Goal: Information Seeking & Learning: Learn about a topic

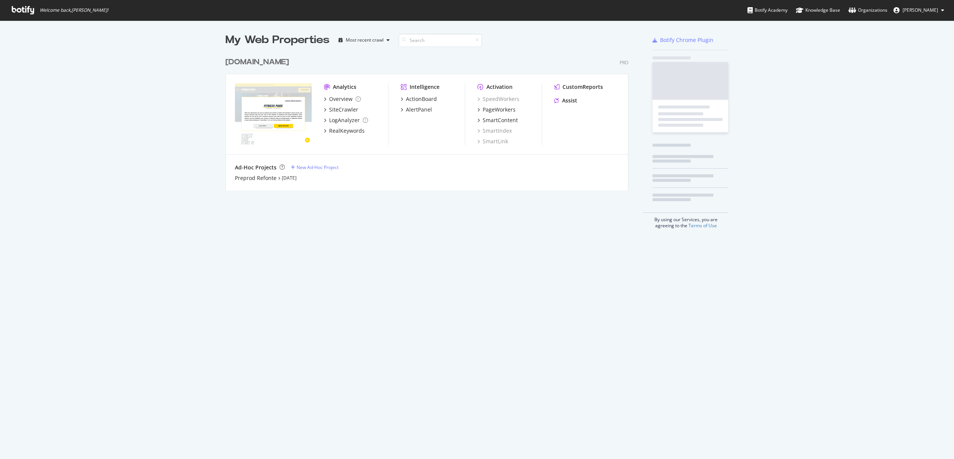
scroll to position [453, 942]
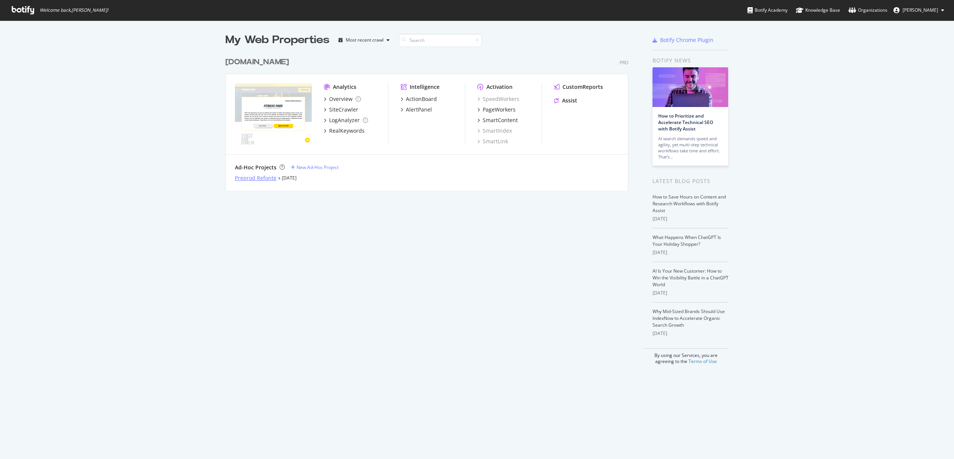
click at [269, 178] on div "Preprod Refonte" at bounding box center [256, 178] width 42 height 8
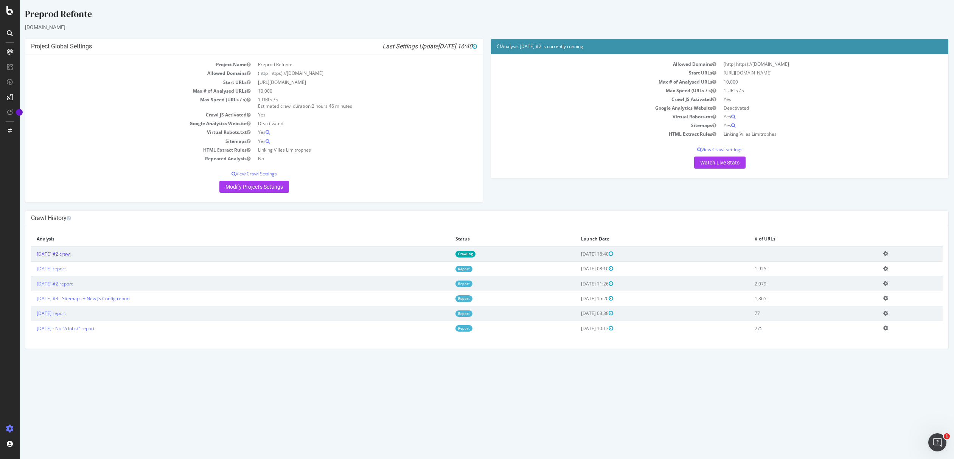
click at [71, 253] on link "[DATE] #2 crawl" at bounding box center [54, 254] width 34 height 6
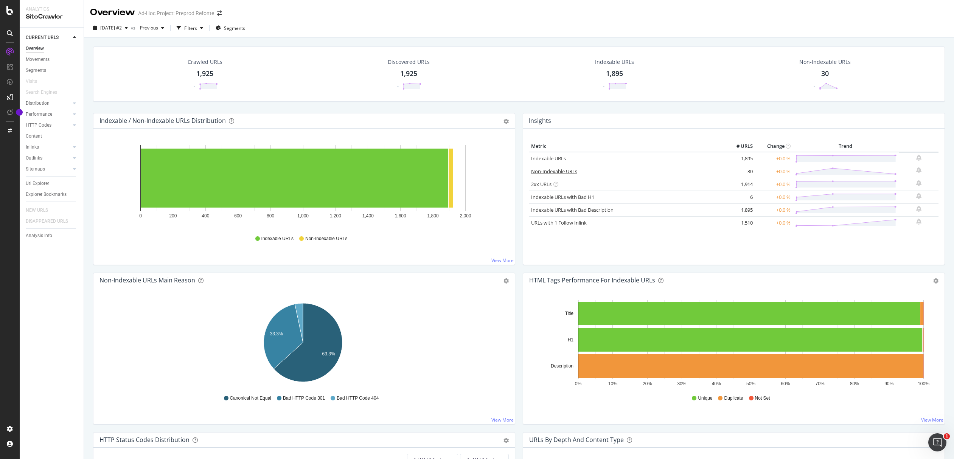
click at [549, 171] on link "Non-Indexable URLs" at bounding box center [554, 171] width 46 height 7
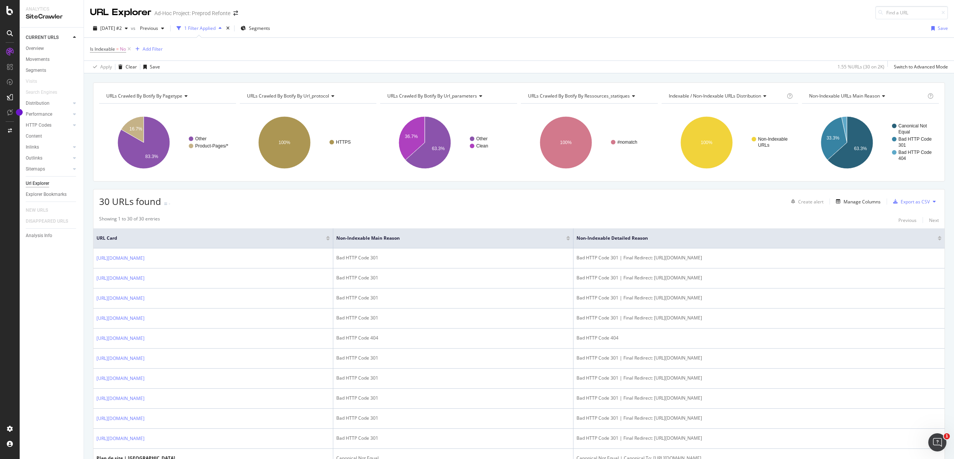
click at [566, 238] on div at bounding box center [568, 238] width 4 height 5
click at [330, 240] on div at bounding box center [328, 240] width 4 height 2
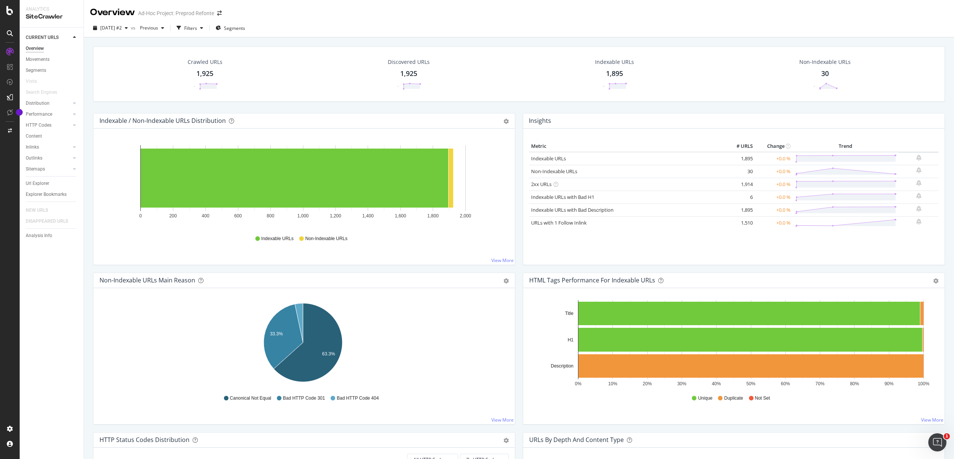
click at [207, 73] on div "1,925" at bounding box center [204, 74] width 17 height 10
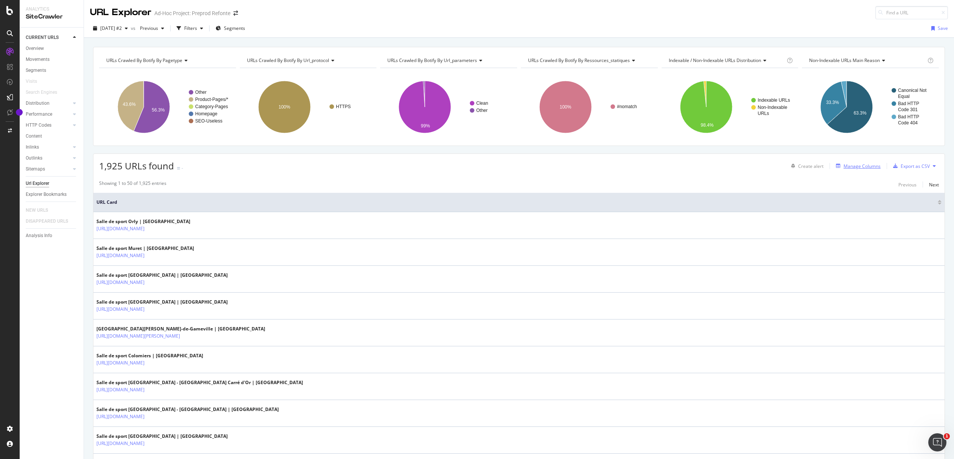
click at [872, 168] on div "Manage Columns" at bounding box center [861, 166] width 37 height 6
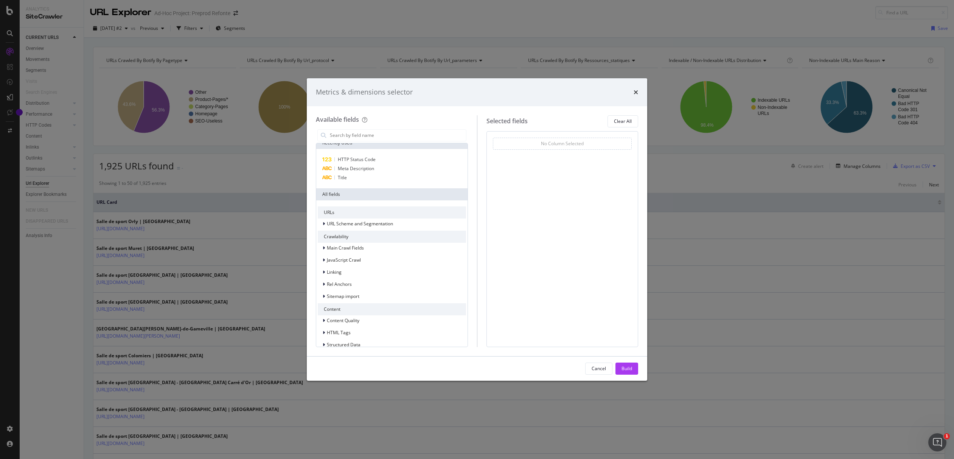
scroll to position [40, 0]
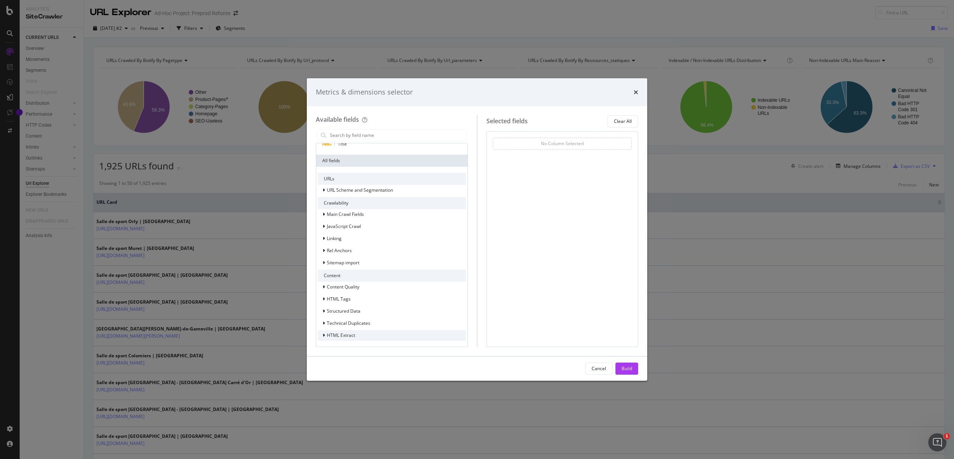
click at [335, 332] on span "HTML Extract" at bounding box center [341, 335] width 28 height 6
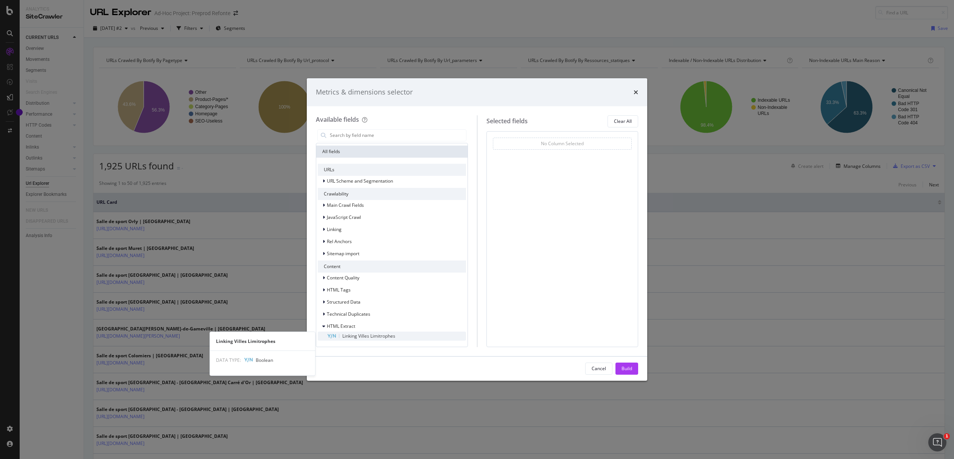
click at [365, 337] on span "Linking Villes Limitrophes" at bounding box center [368, 336] width 53 height 6
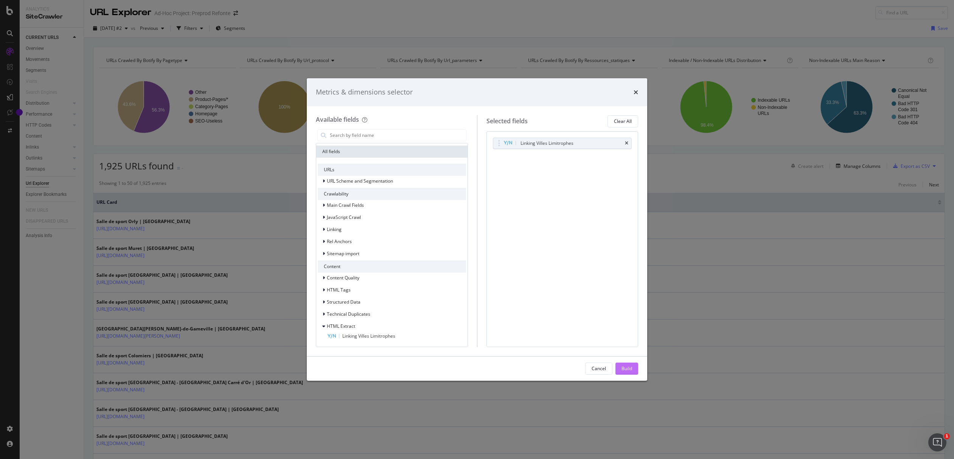
click at [626, 366] on div "Build" at bounding box center [626, 368] width 11 height 6
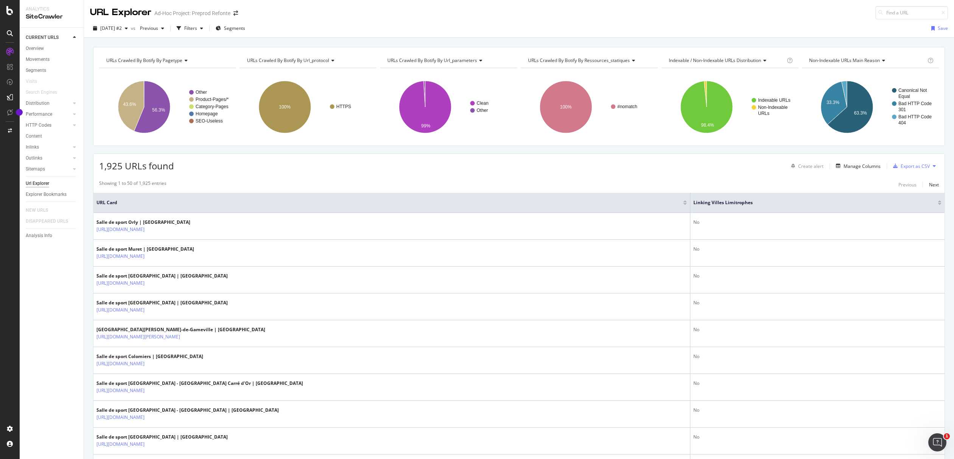
click at [938, 205] on div at bounding box center [940, 204] width 4 height 2
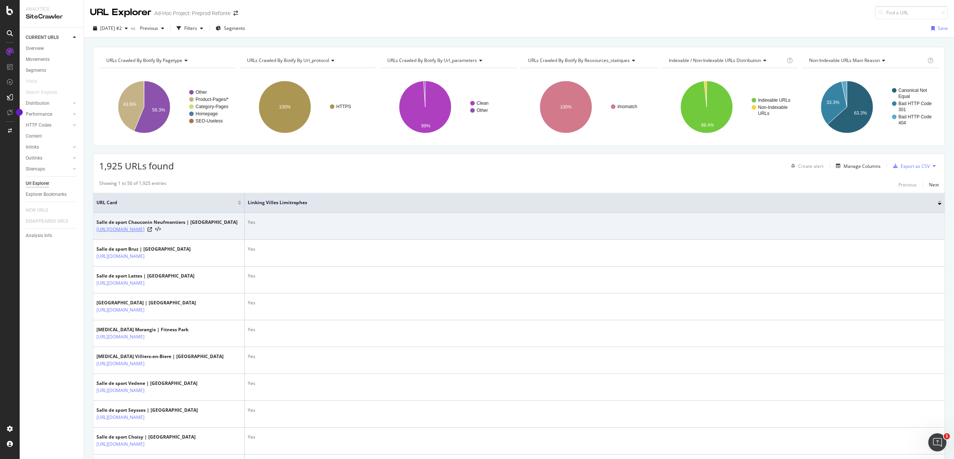
click at [144, 228] on link "https://sitev2-prod.fitnesspark.fr/clubs/chauconin-neufmontiers/" at bounding box center [120, 230] width 48 height 8
click at [152, 232] on icon at bounding box center [150, 229] width 5 height 5
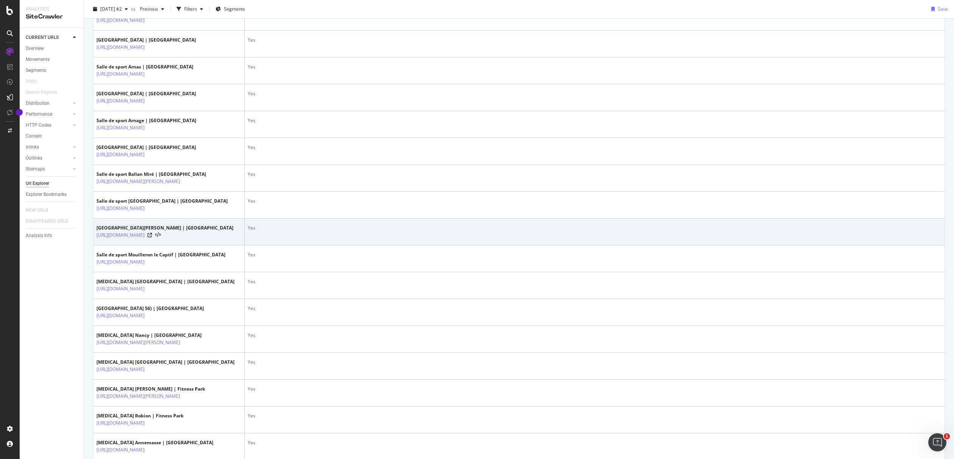
scroll to position [1269, 0]
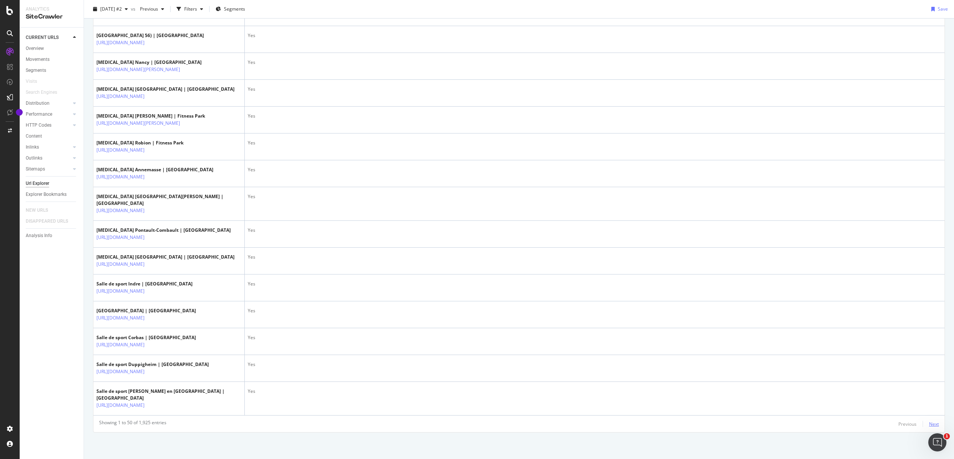
click at [929, 426] on div "Next" at bounding box center [934, 424] width 10 height 6
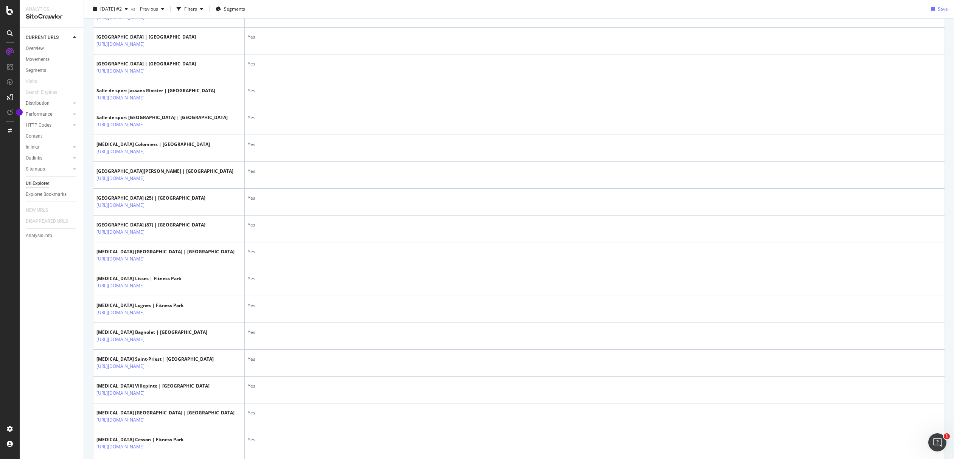
scroll to position [1276, 0]
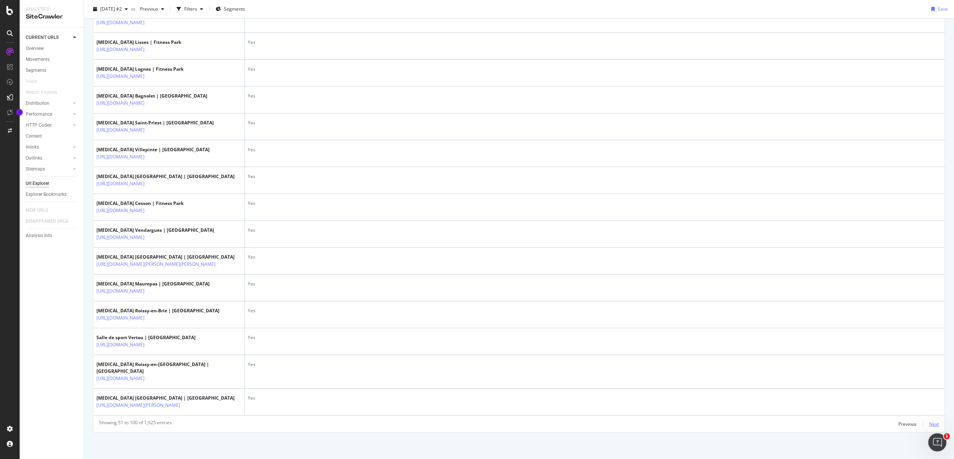
click at [929, 422] on div "Next" at bounding box center [934, 424] width 10 height 6
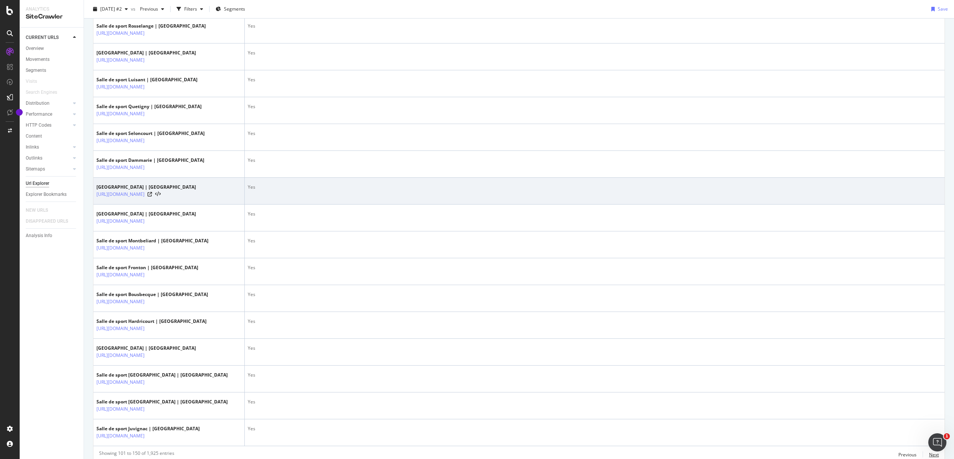
scroll to position [1147, 0]
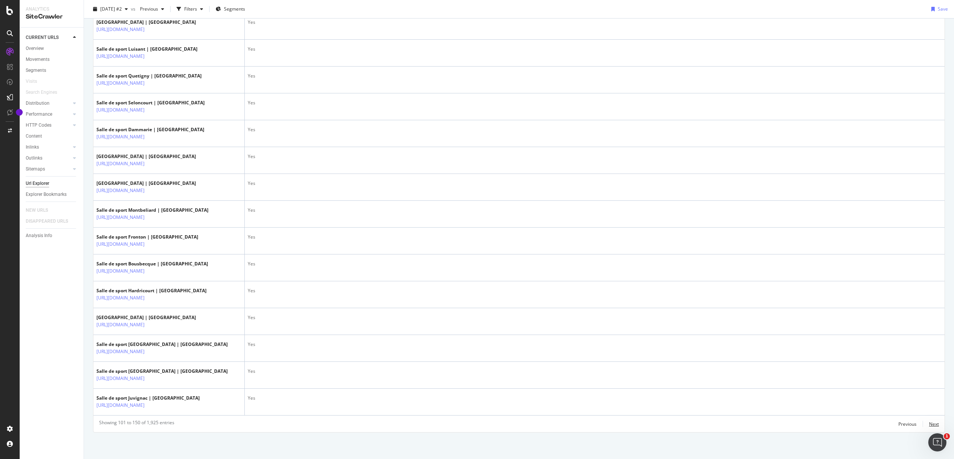
click at [929, 420] on div "Next" at bounding box center [934, 424] width 10 height 8
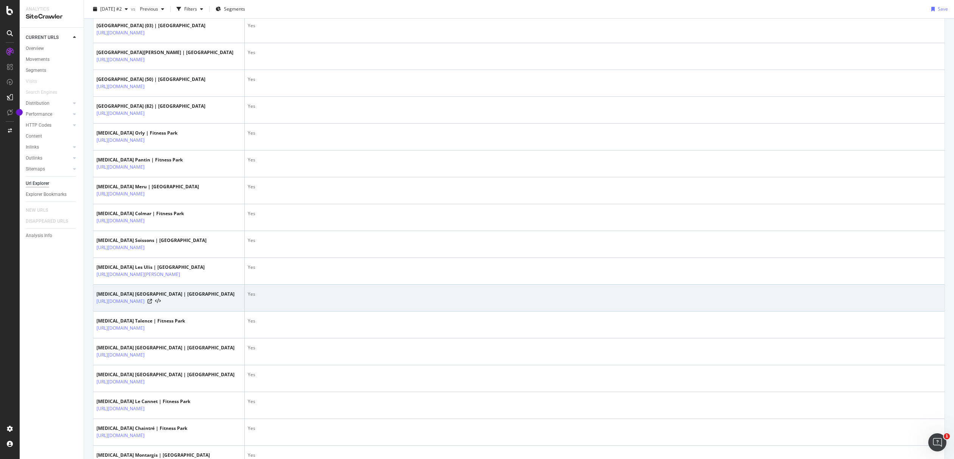
scroll to position [1299, 0]
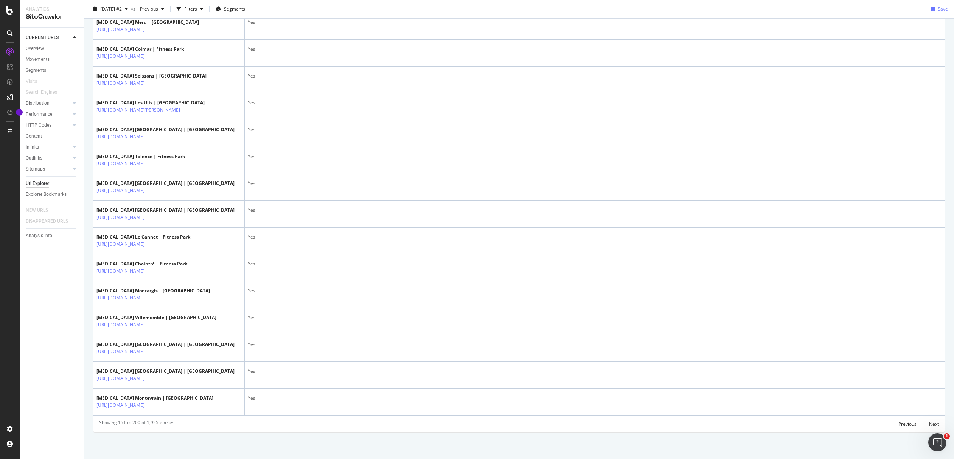
click at [933, 424] on div "Showing 151 to 200 of 1,925 entries Previous Next" at bounding box center [518, 423] width 851 height 9
click at [931, 425] on div "Next" at bounding box center [934, 424] width 10 height 6
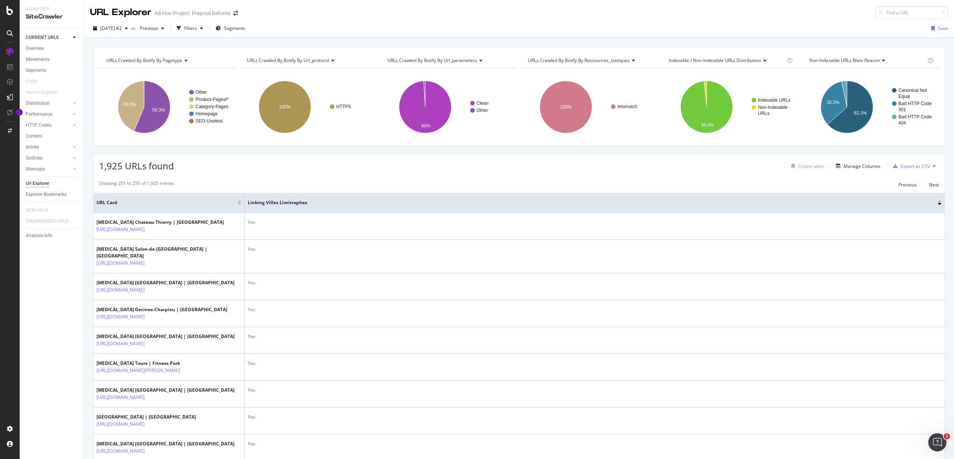
scroll to position [1261, 0]
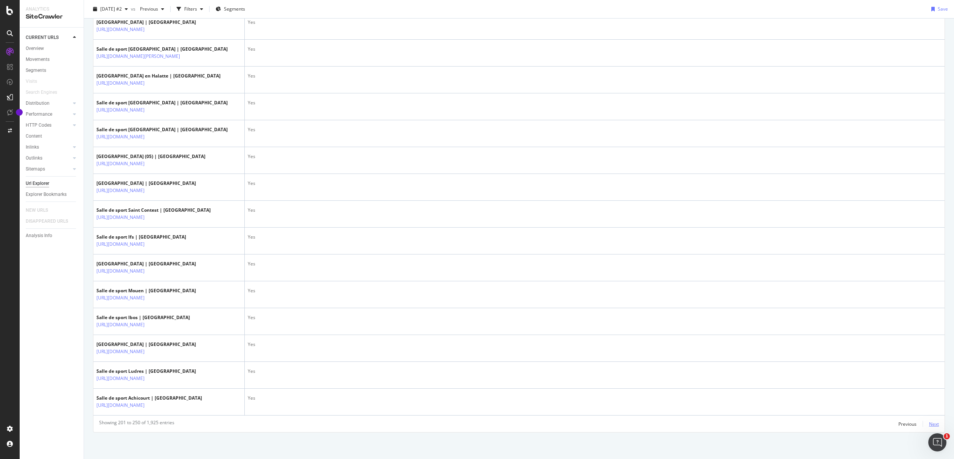
click at [930, 422] on div "Next" at bounding box center [934, 424] width 10 height 6
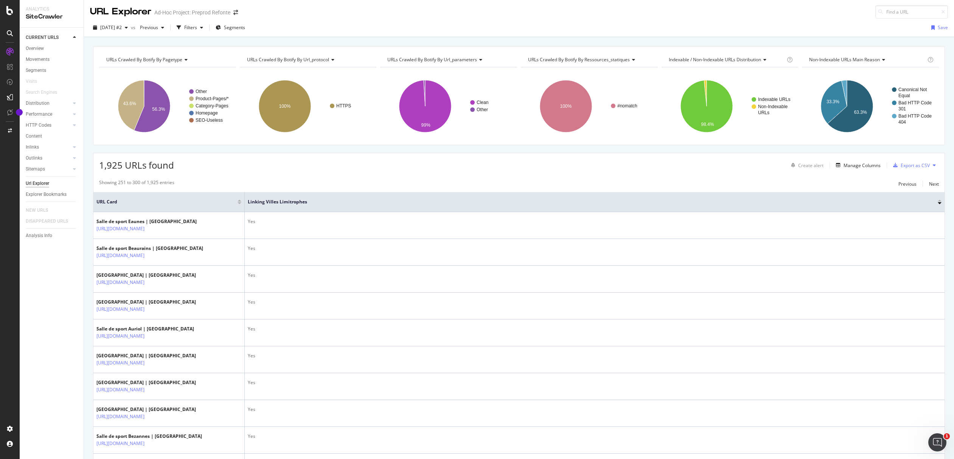
scroll to position [1140, 0]
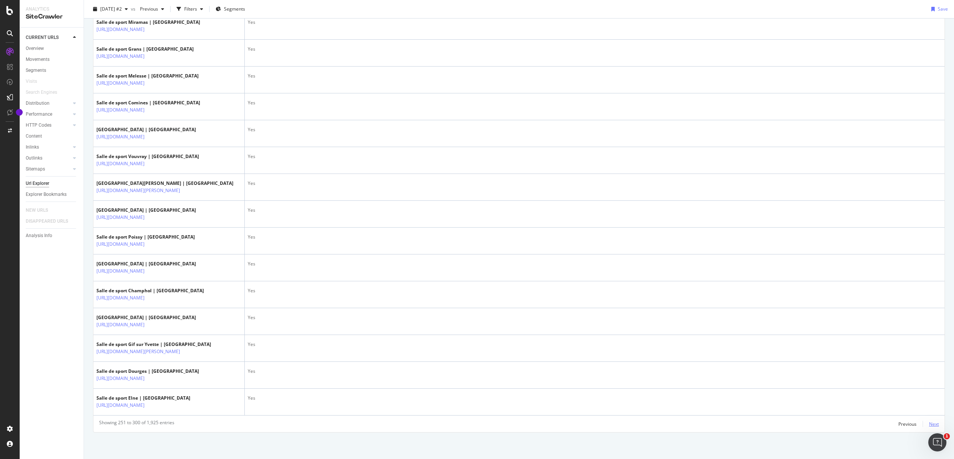
click at [929, 421] on div "Next" at bounding box center [934, 424] width 10 height 6
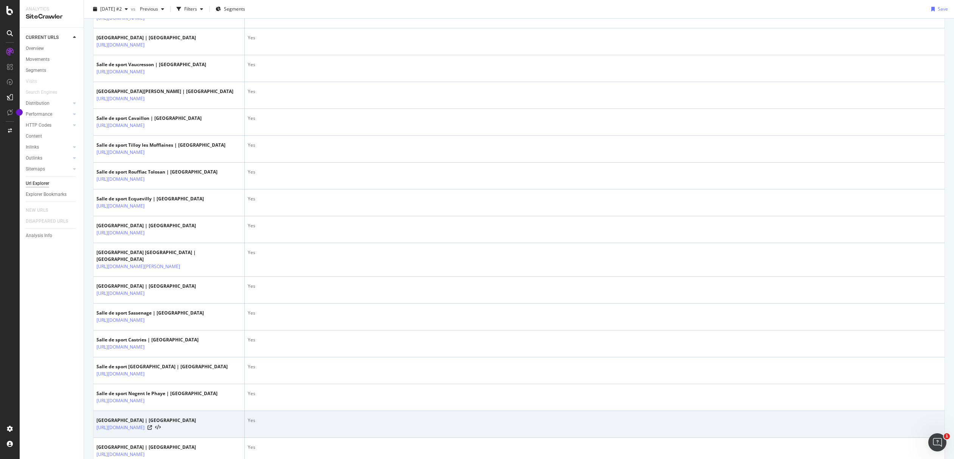
scroll to position [1147, 0]
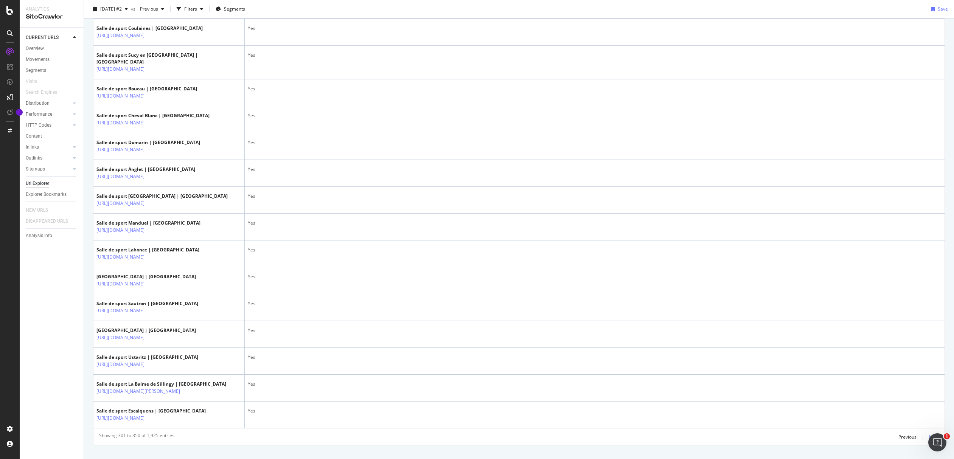
click at [929, 434] on div "Next" at bounding box center [934, 437] width 10 height 6
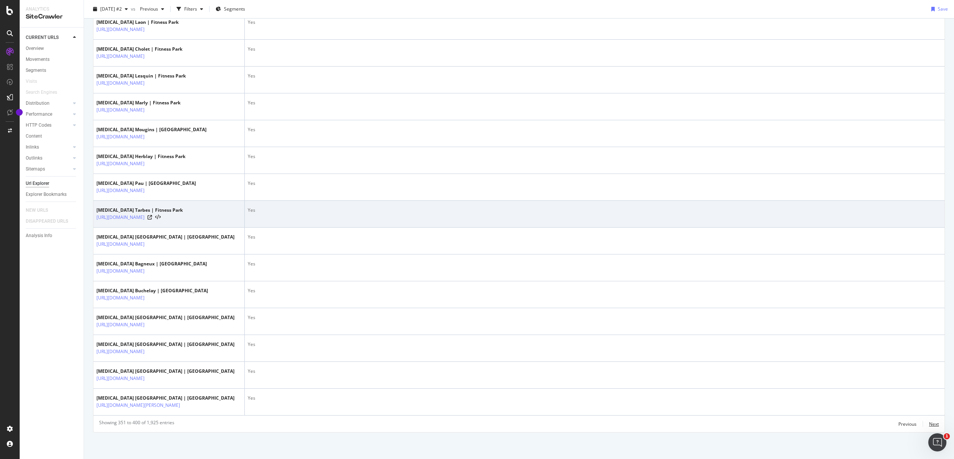
scroll to position [1344, 0]
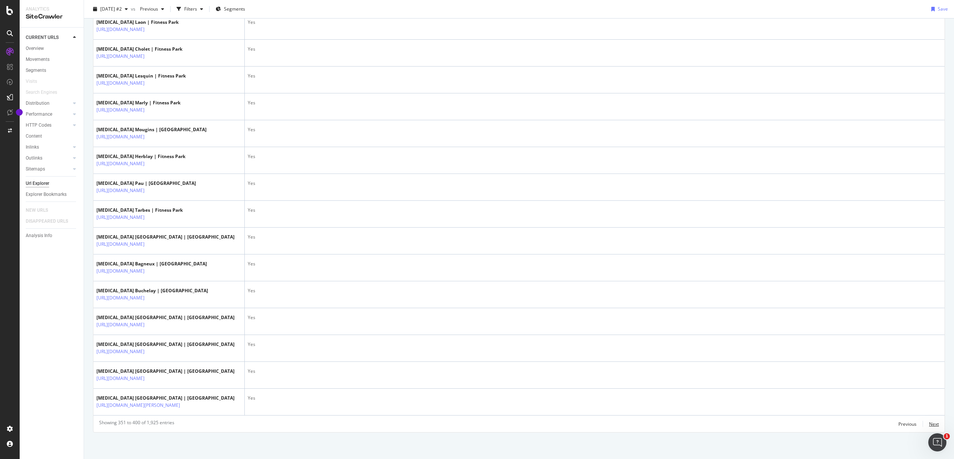
click at [932, 425] on div "Next" at bounding box center [934, 424] width 10 height 6
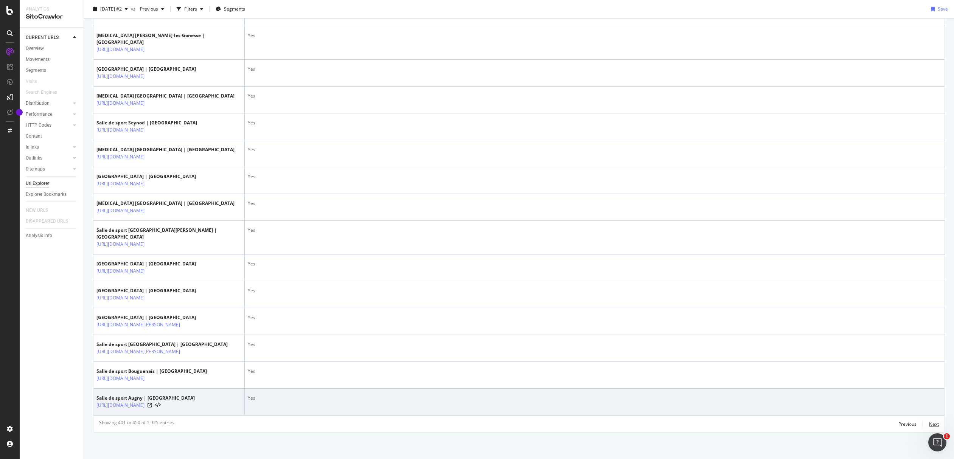
scroll to position [1450, 0]
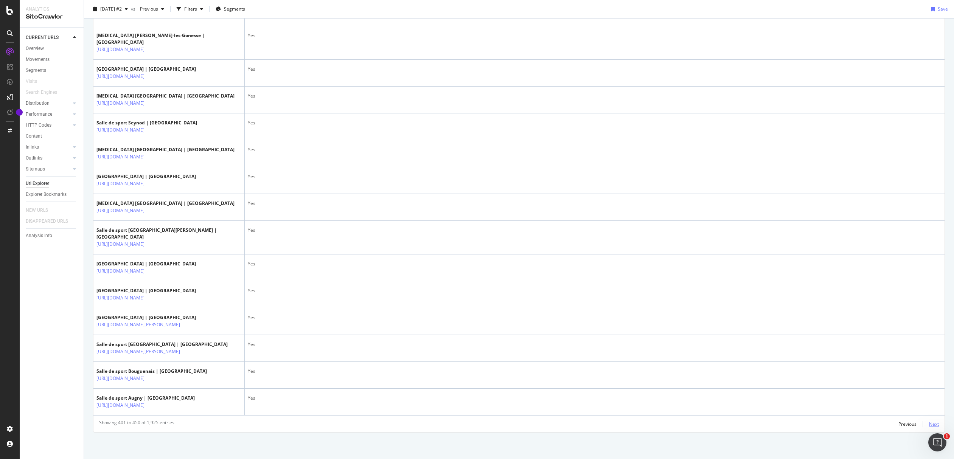
click at [929, 425] on div "Next" at bounding box center [934, 424] width 10 height 6
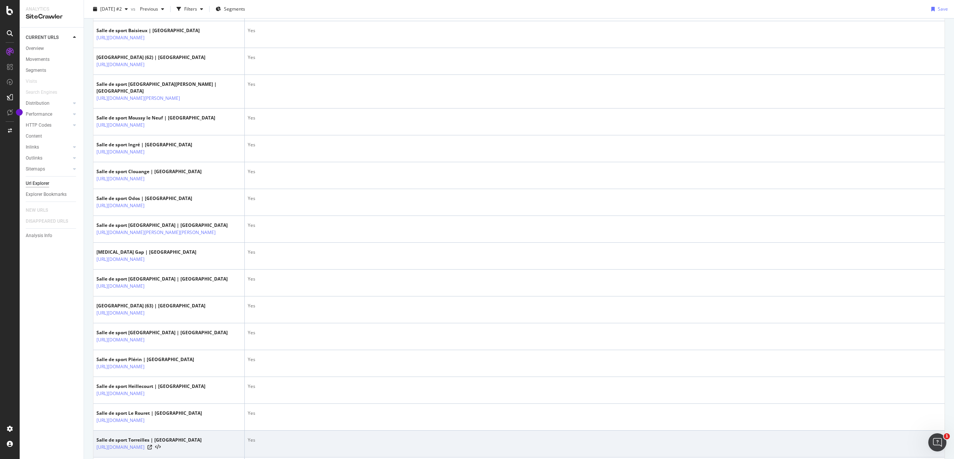
scroll to position [1185, 0]
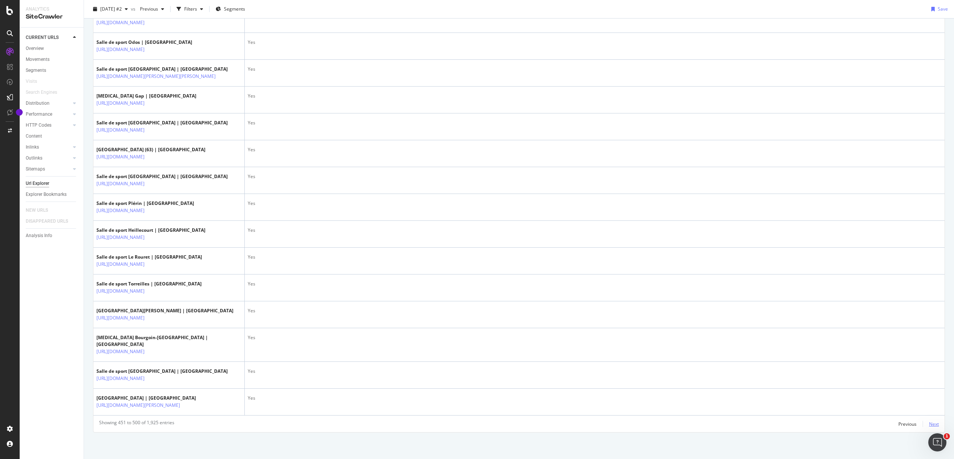
click at [929, 420] on div "Next" at bounding box center [934, 424] width 10 height 8
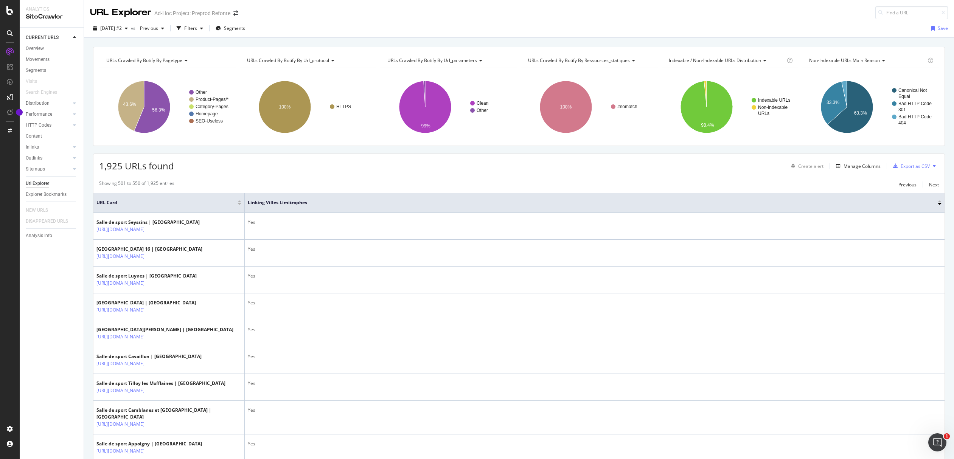
scroll to position [1178, 0]
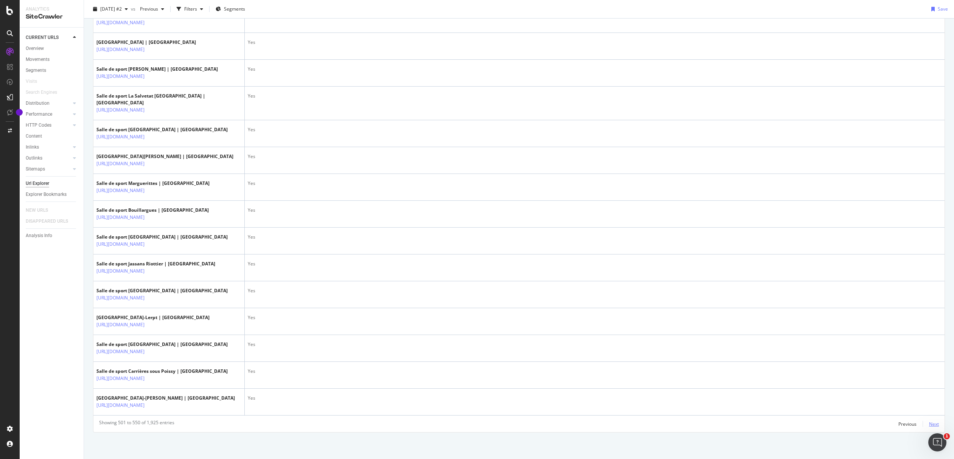
click at [929, 425] on div "Next" at bounding box center [934, 424] width 10 height 6
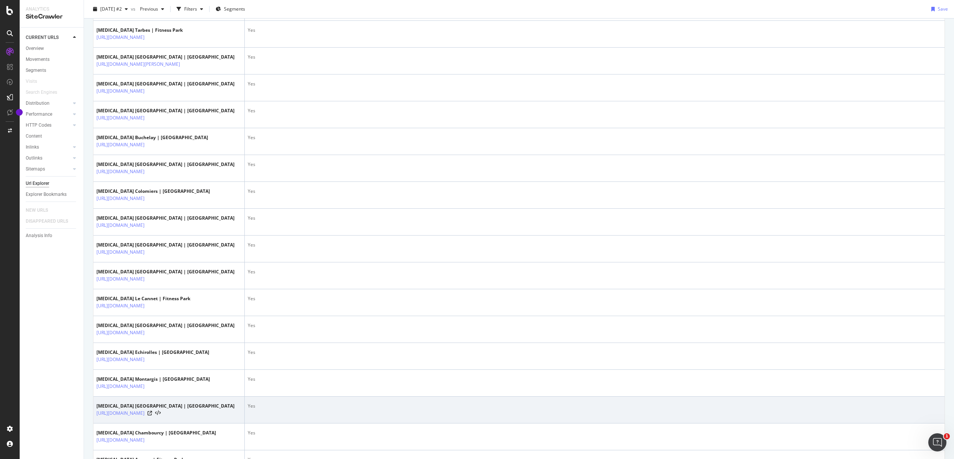
scroll to position [1435, 0]
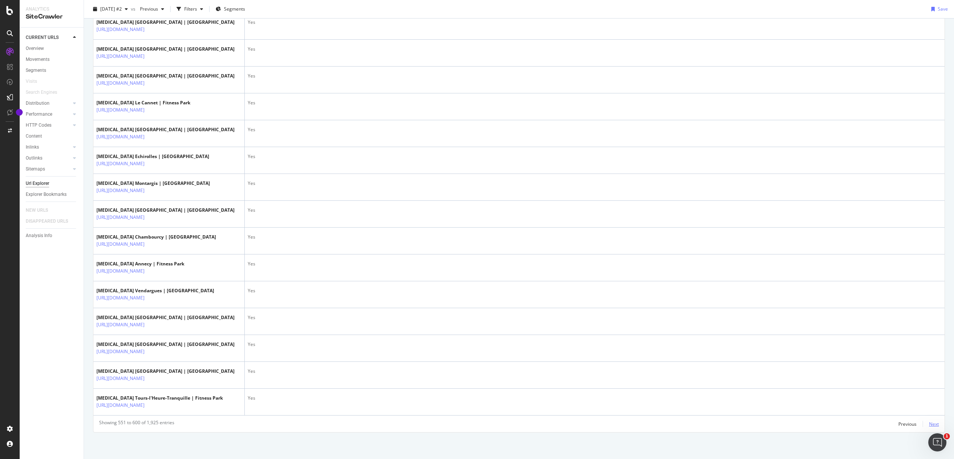
click at [929, 421] on div "Next" at bounding box center [934, 424] width 10 height 6
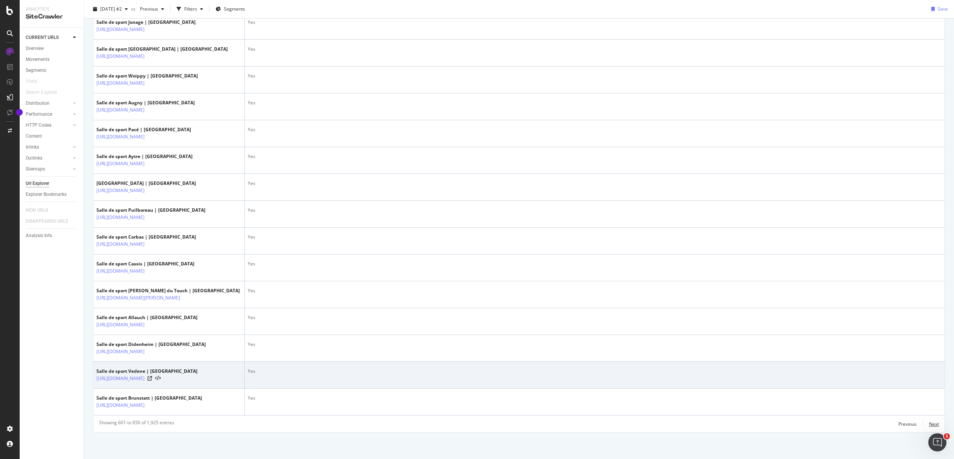
scroll to position [1343, 0]
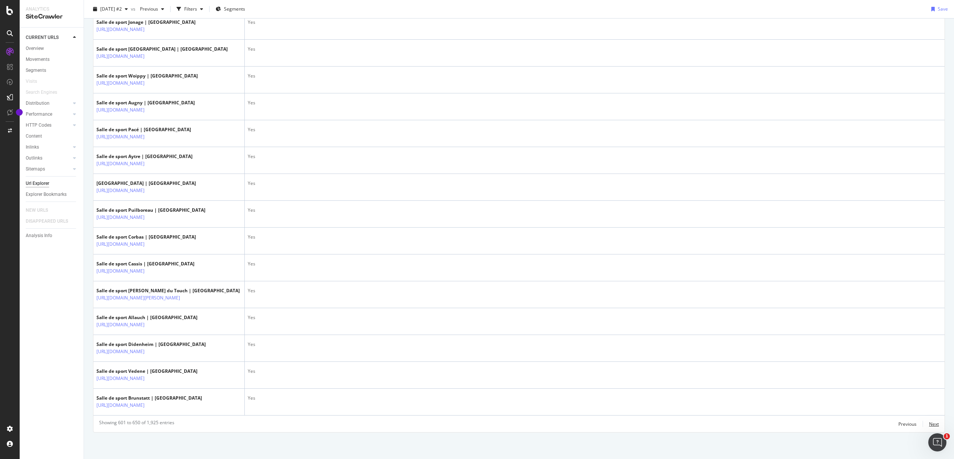
drag, startPoint x: 926, startPoint y: 422, endPoint x: 916, endPoint y: 420, distance: 10.8
click at [929, 422] on div "Next" at bounding box center [934, 424] width 10 height 6
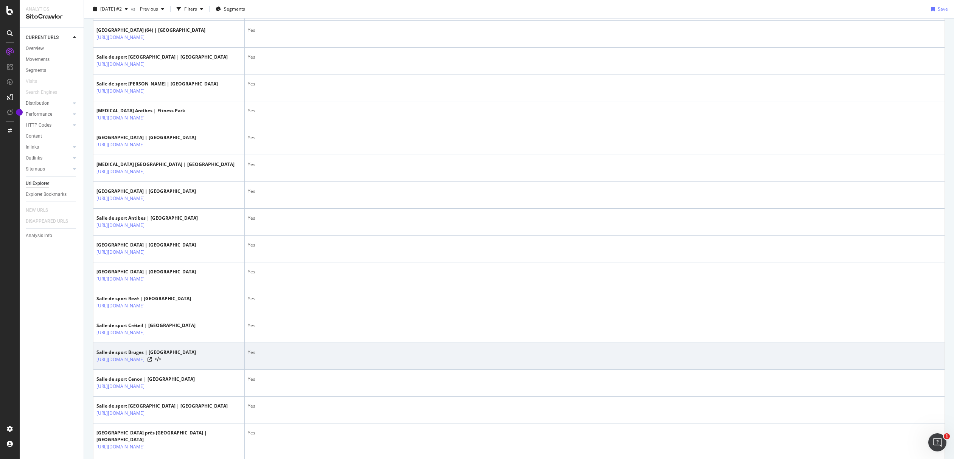
scroll to position [1223, 0]
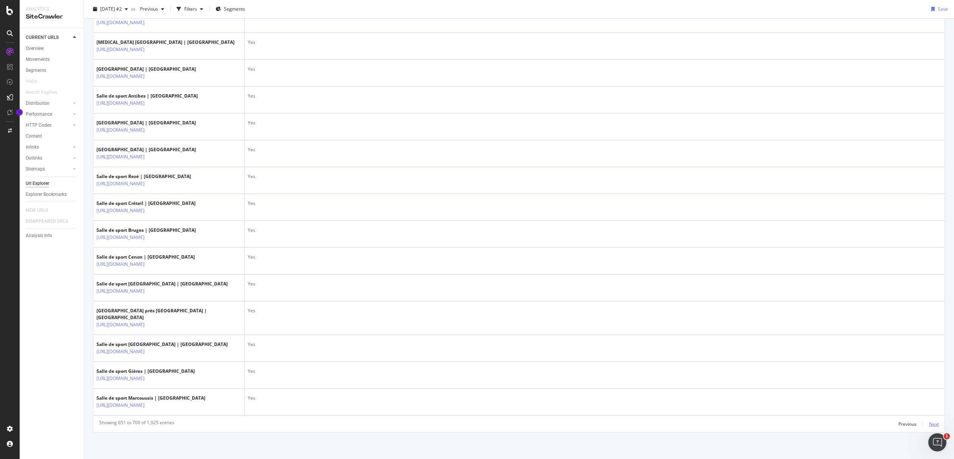
click at [929, 425] on div "Next" at bounding box center [934, 424] width 10 height 6
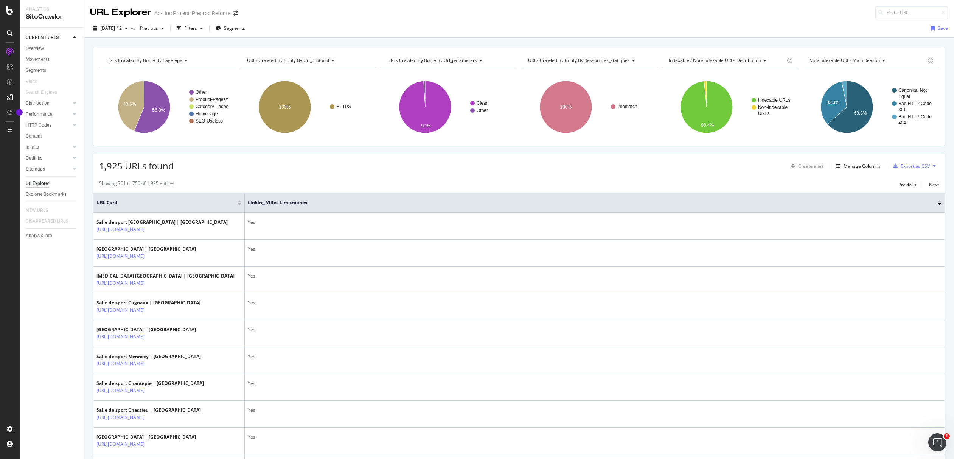
scroll to position [1206, 0]
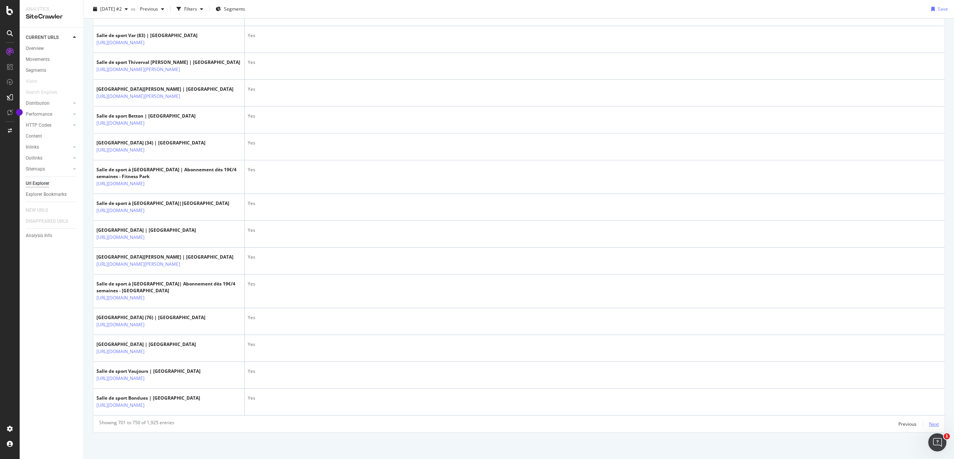
click at [929, 425] on div "Next" at bounding box center [934, 424] width 10 height 6
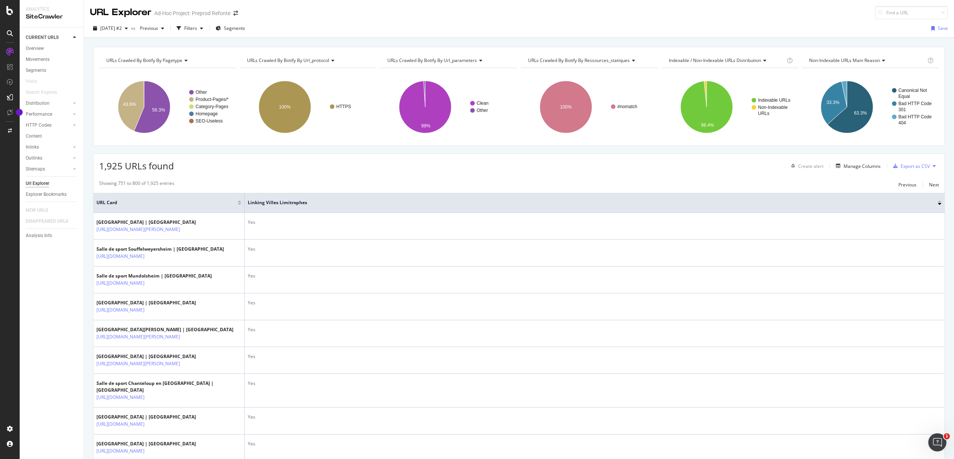
scroll to position [1178, 0]
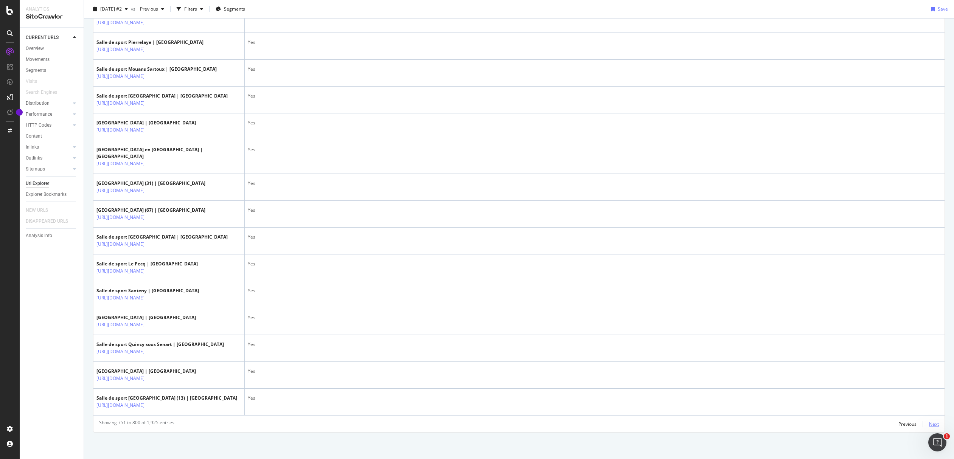
click at [930, 424] on div "Next" at bounding box center [934, 424] width 10 height 6
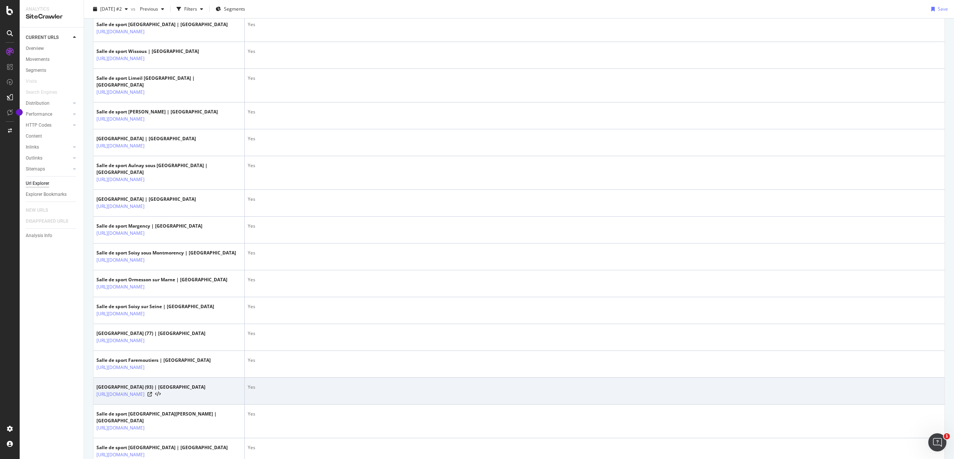
scroll to position [1200, 0]
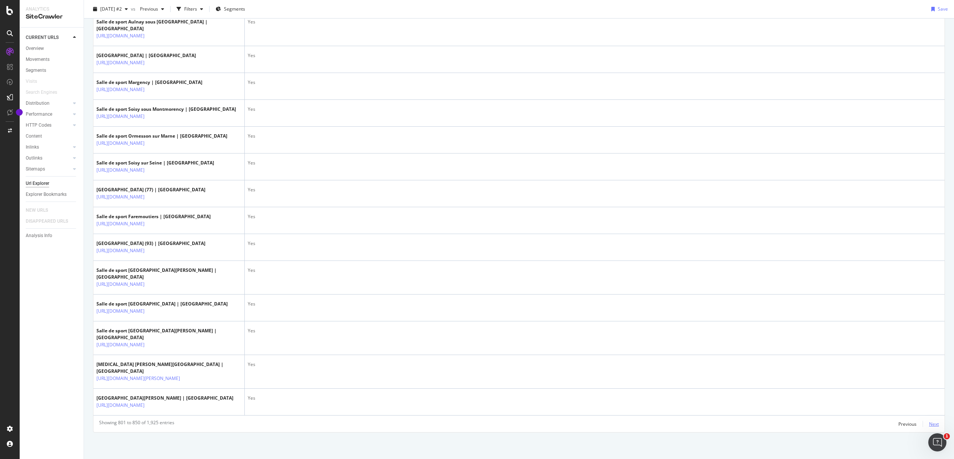
click at [929, 421] on div "Next" at bounding box center [934, 424] width 10 height 6
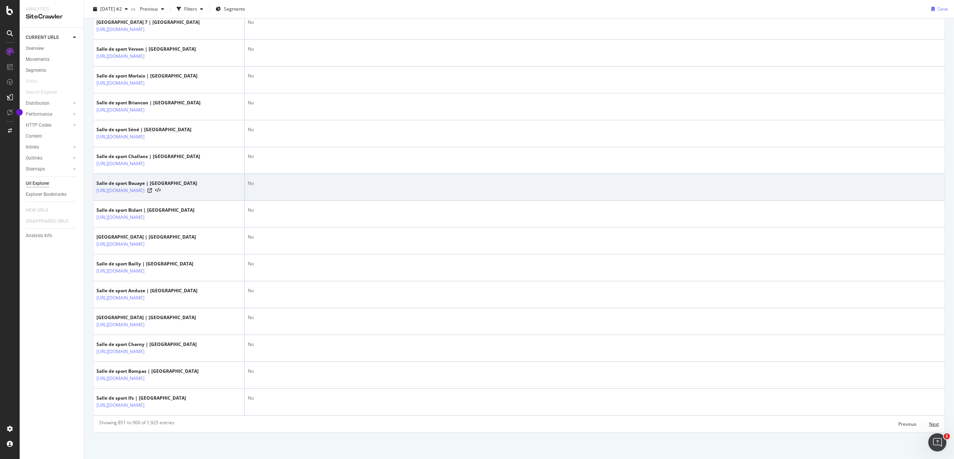
scroll to position [1149, 0]
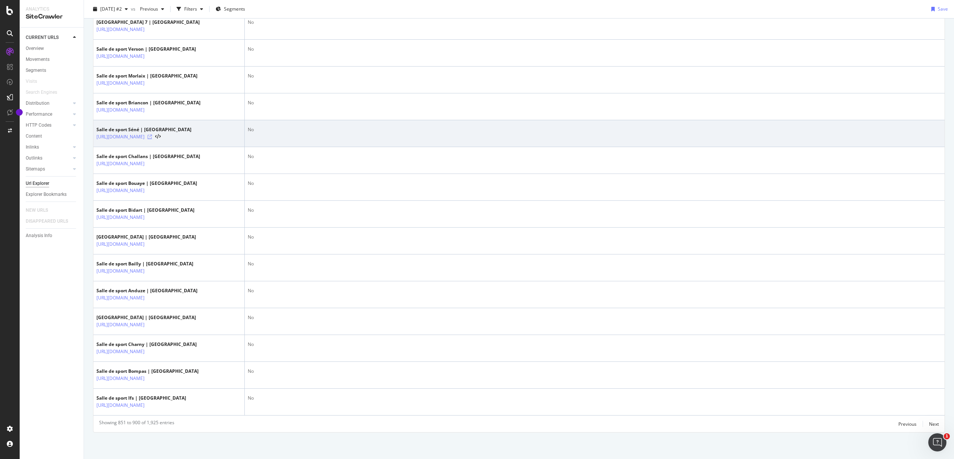
click at [152, 139] on icon at bounding box center [150, 137] width 5 height 5
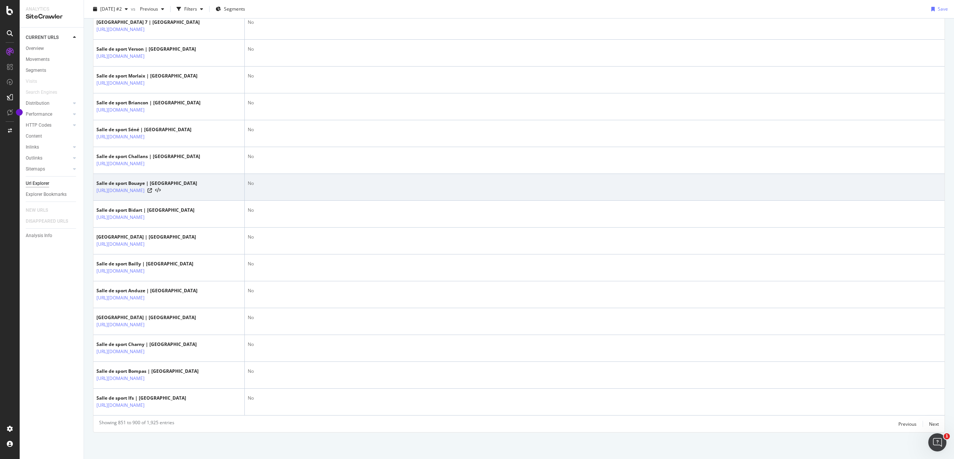
scroll to position [1163, 0]
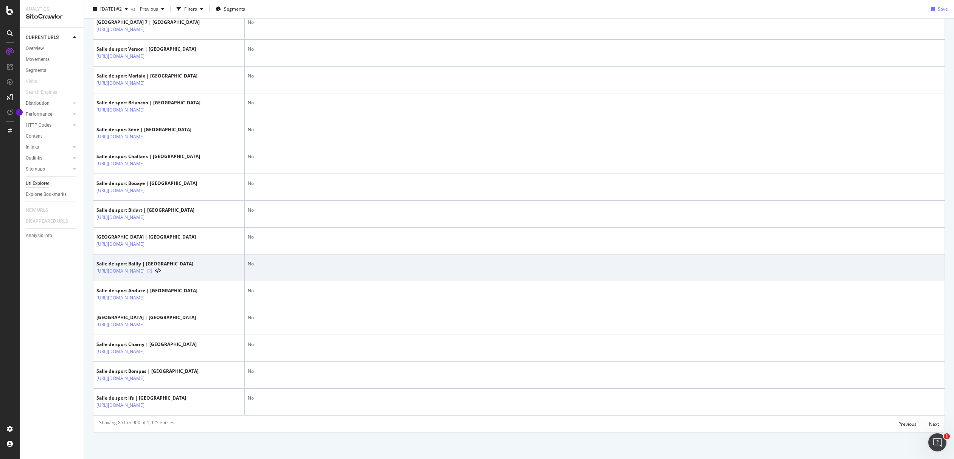
click at [152, 272] on icon at bounding box center [150, 271] width 5 height 5
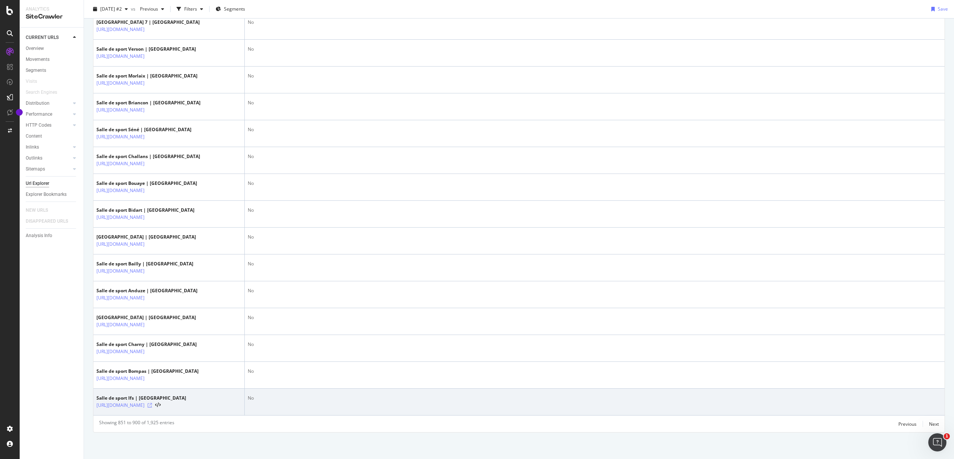
click at [152, 405] on icon at bounding box center [150, 405] width 5 height 5
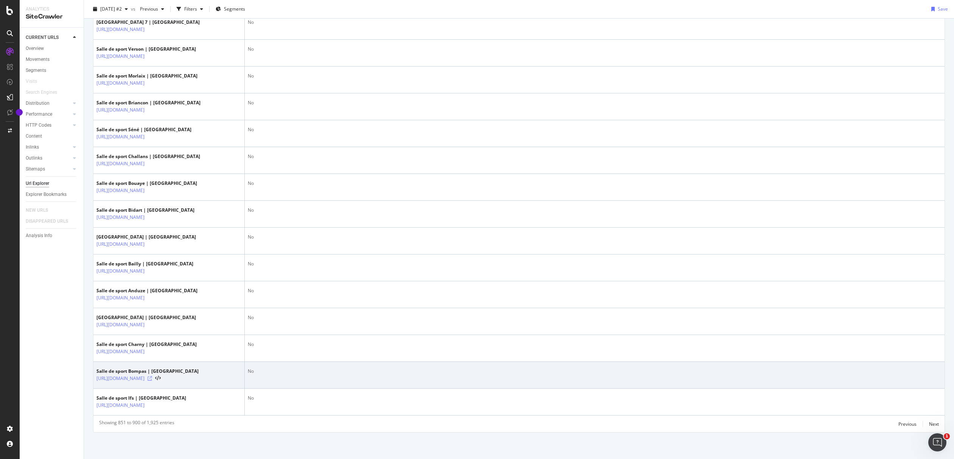
click at [152, 379] on icon at bounding box center [150, 378] width 5 height 5
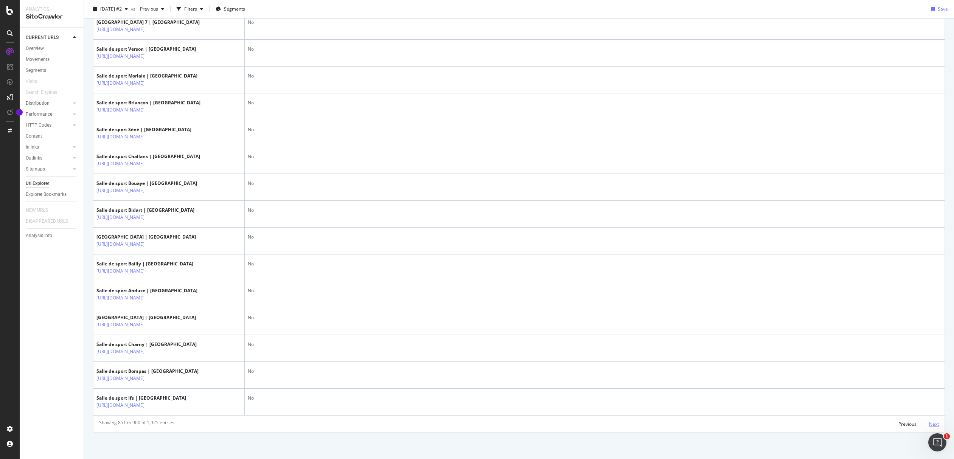
click at [930, 422] on div "Next" at bounding box center [934, 424] width 10 height 6
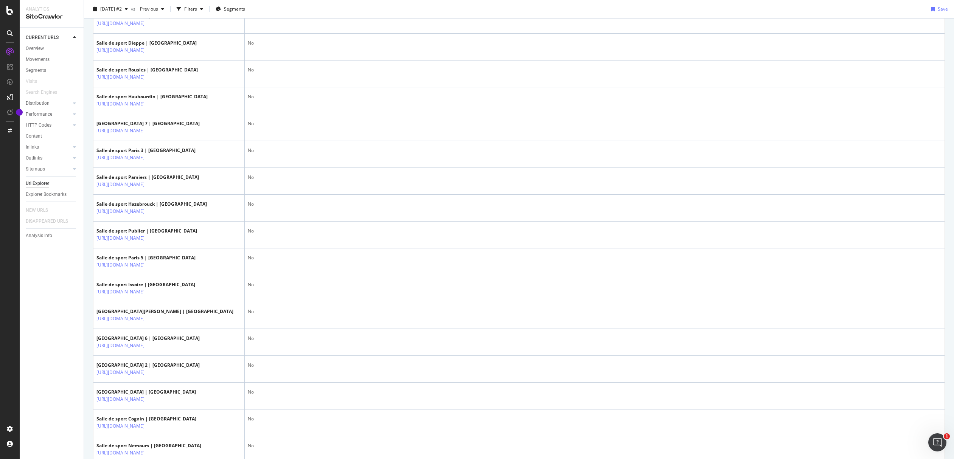
scroll to position [1140, 0]
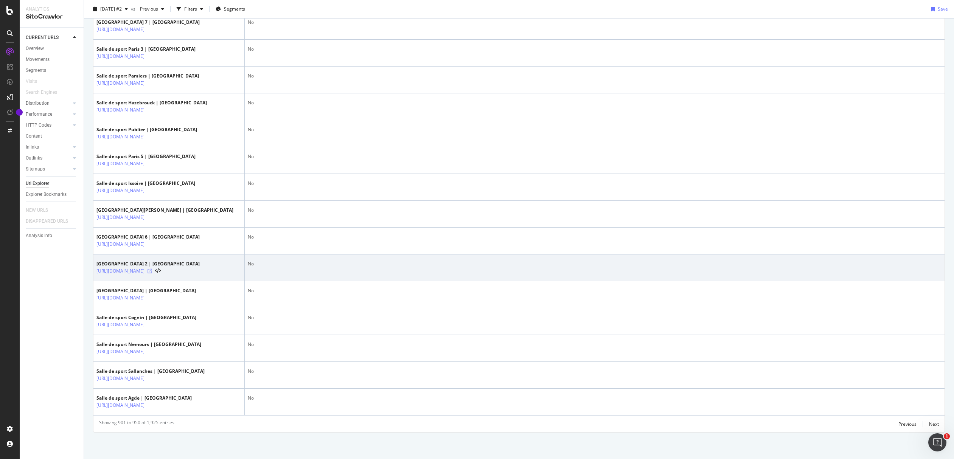
click at [152, 270] on icon at bounding box center [150, 271] width 5 height 5
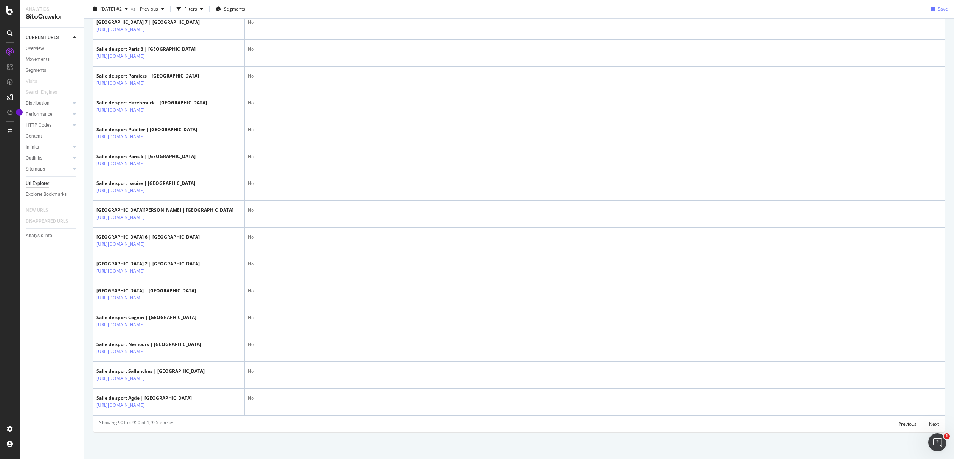
scroll to position [0, 0]
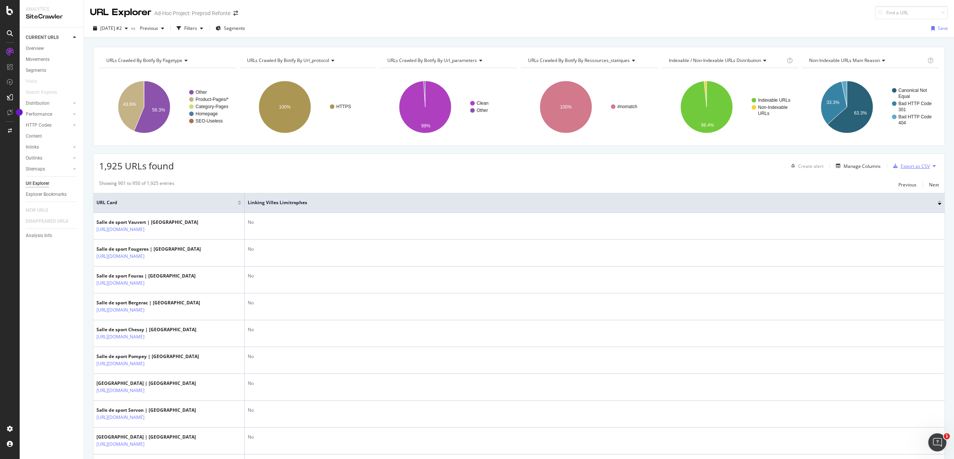
click at [915, 169] on div "Export as CSV" at bounding box center [915, 166] width 29 height 6
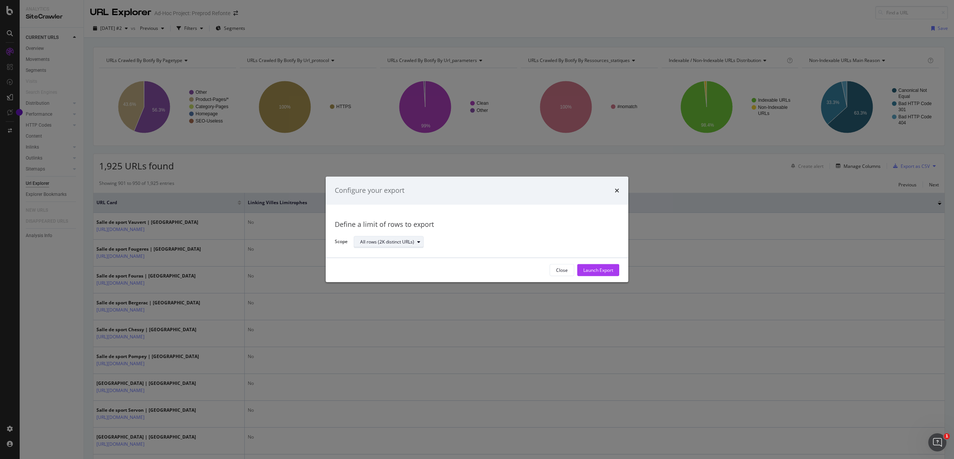
click at [388, 241] on div "All rows (2K distinct URLs)" at bounding box center [387, 242] width 54 height 5
click at [386, 252] on div "All rows (2K distinct URLs)" at bounding box center [392, 255] width 59 height 6
click at [580, 267] on button "Launch Export" at bounding box center [598, 270] width 42 height 12
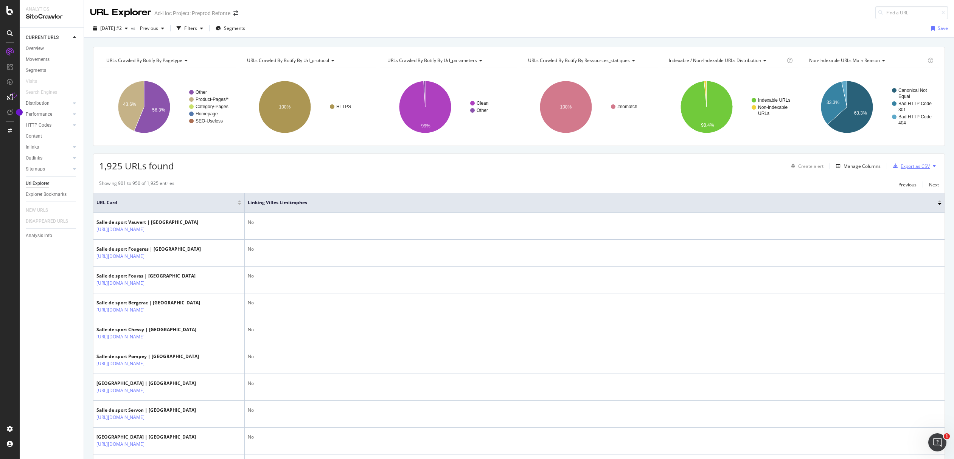
click at [911, 164] on div "Export as CSV" at bounding box center [915, 166] width 29 height 6
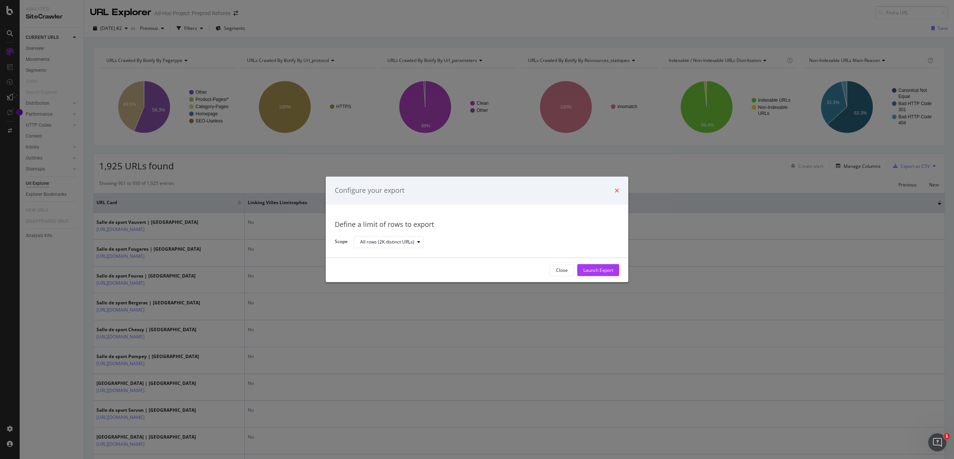
click at [615, 192] on icon "times" at bounding box center [617, 191] width 5 height 6
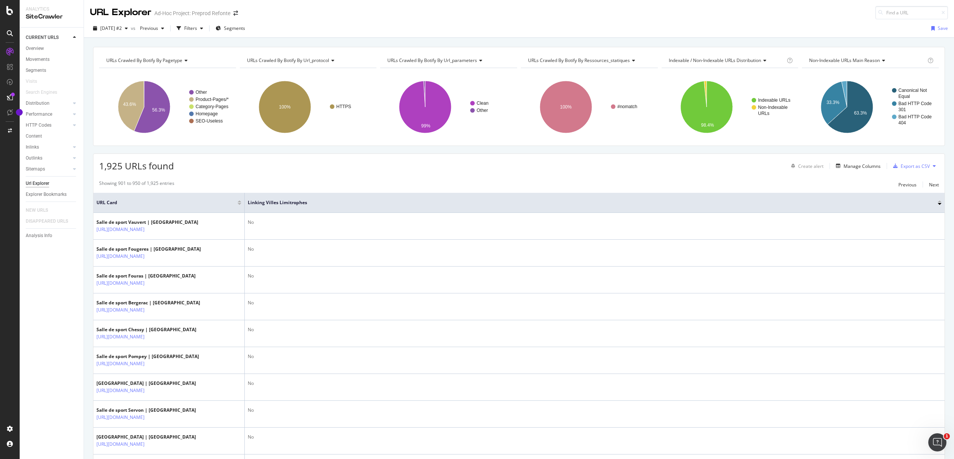
click at [41, 273] on div "CURRENT URLS Overview Movements Segments Visits Search Engines Distribution Top…" at bounding box center [52, 244] width 64 height 432
click at [40, 50] on div "Overview" at bounding box center [35, 49] width 18 height 8
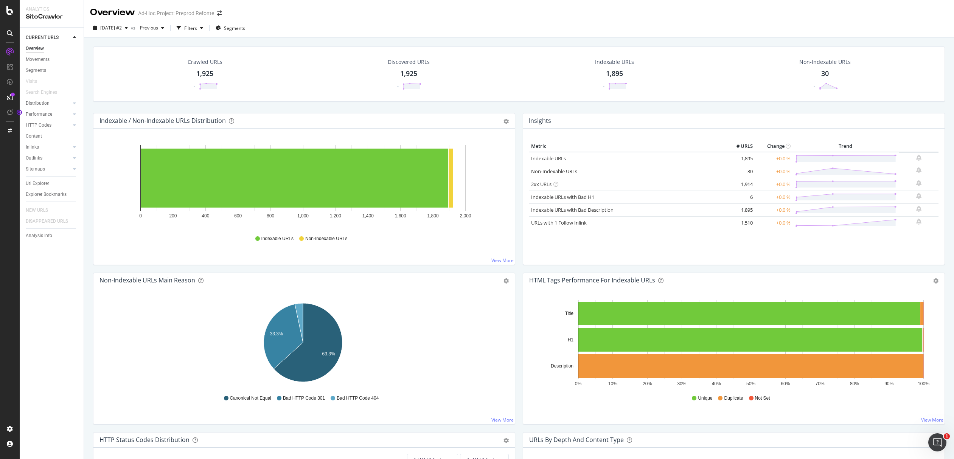
click at [28, 11] on div "Analytics" at bounding box center [52, 9] width 52 height 6
click at [50, 7] on div "Analytics" at bounding box center [52, 9] width 52 height 6
click at [12, 32] on icon at bounding box center [10, 33] width 6 height 6
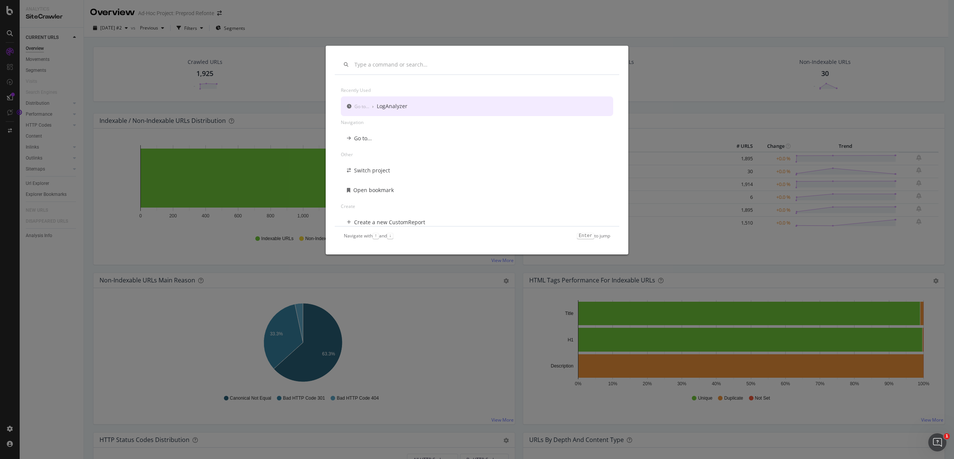
click at [410, 73] on div "modal" at bounding box center [477, 65] width 284 height 20
click at [404, 64] on input "modal" at bounding box center [482, 65] width 256 height 6
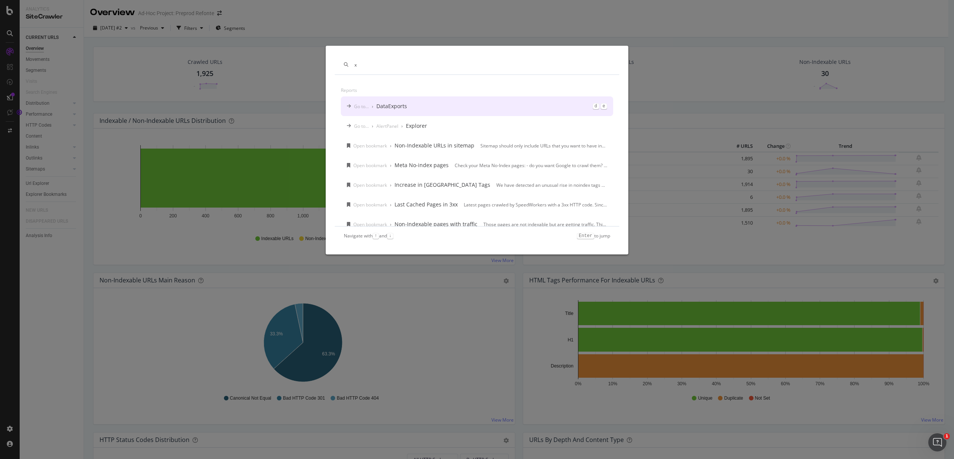
type input "x"
type input "export"
click at [409, 101] on div "Go to... › DataExports d e" at bounding box center [477, 106] width 272 height 20
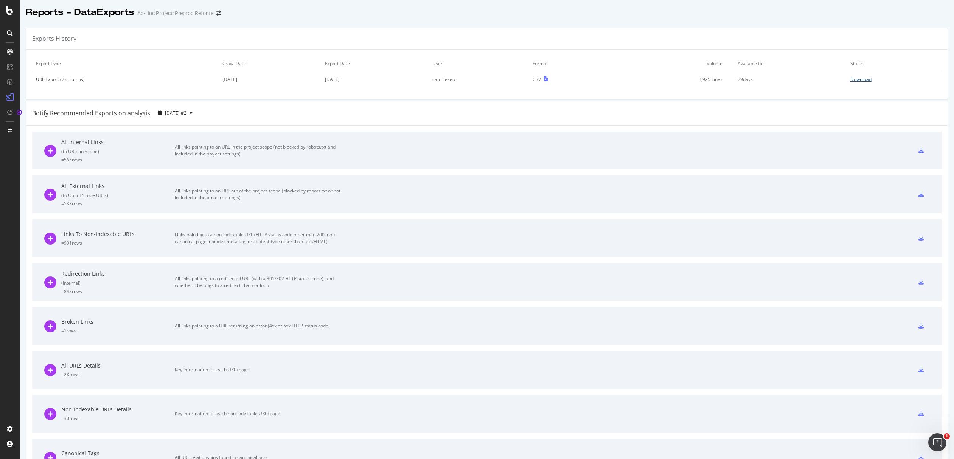
click at [858, 78] on div "Download" at bounding box center [860, 79] width 21 height 6
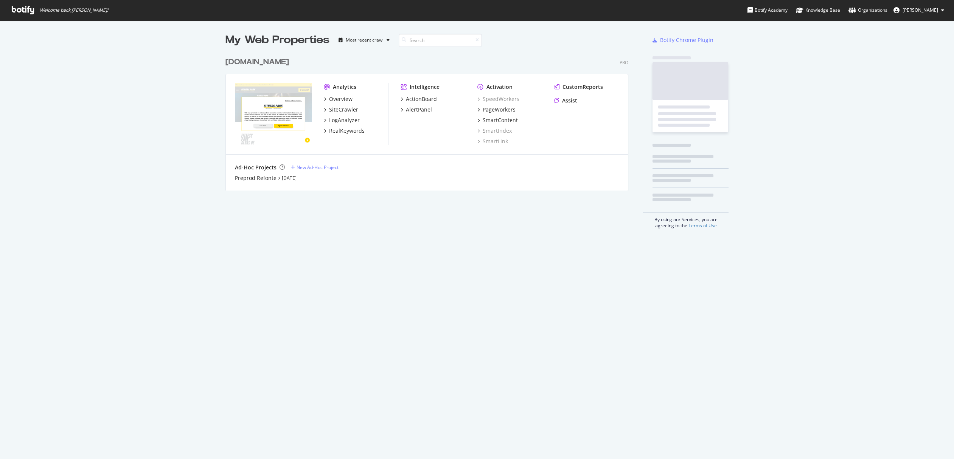
scroll to position [137, 403]
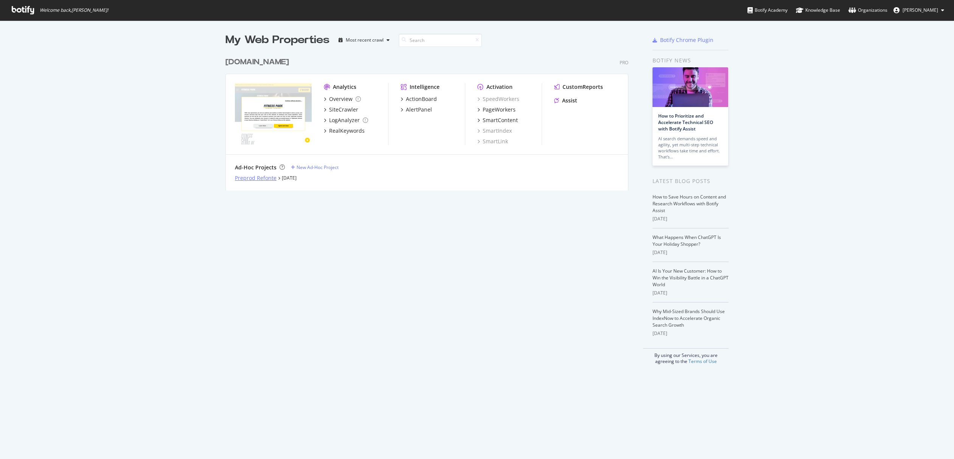
click at [252, 175] on div "Preprod Refonte" at bounding box center [256, 178] width 42 height 8
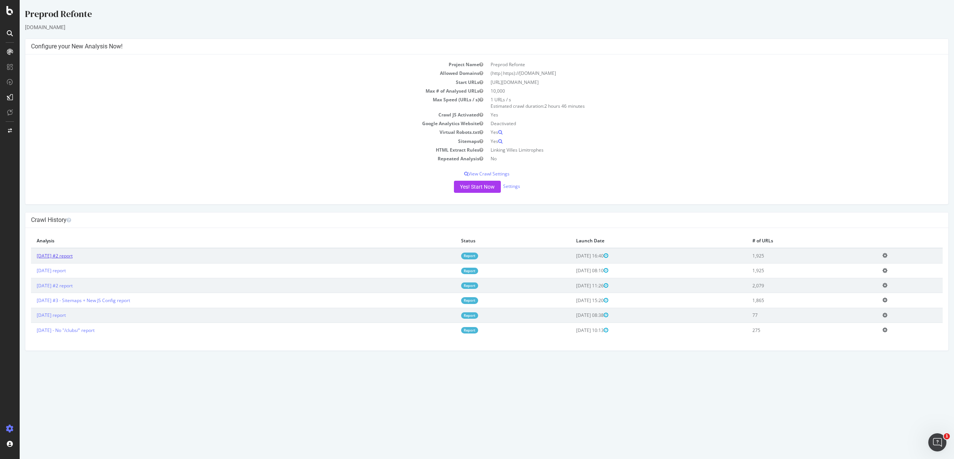
click at [68, 256] on link "2025 Sep. 15th #2 report" at bounding box center [55, 256] width 36 height 6
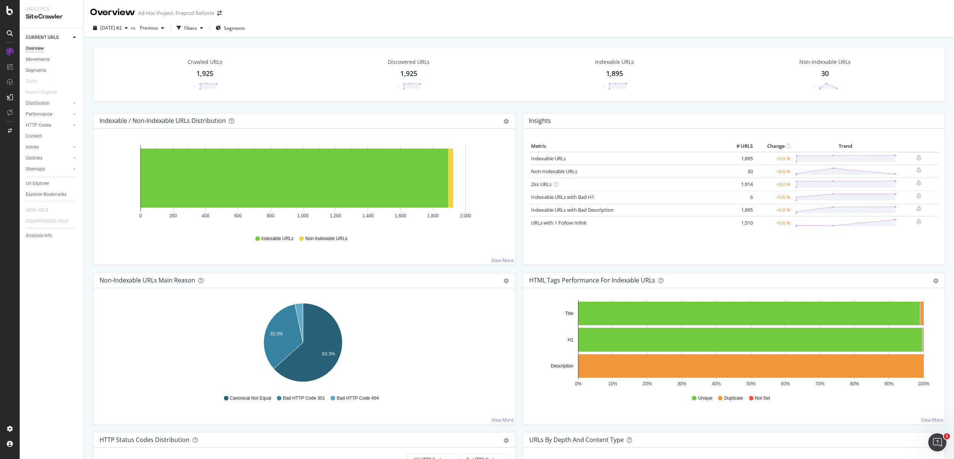
click at [204, 79] on div "Crawled URLs 1,925 -" at bounding box center [205, 73] width 50 height 39
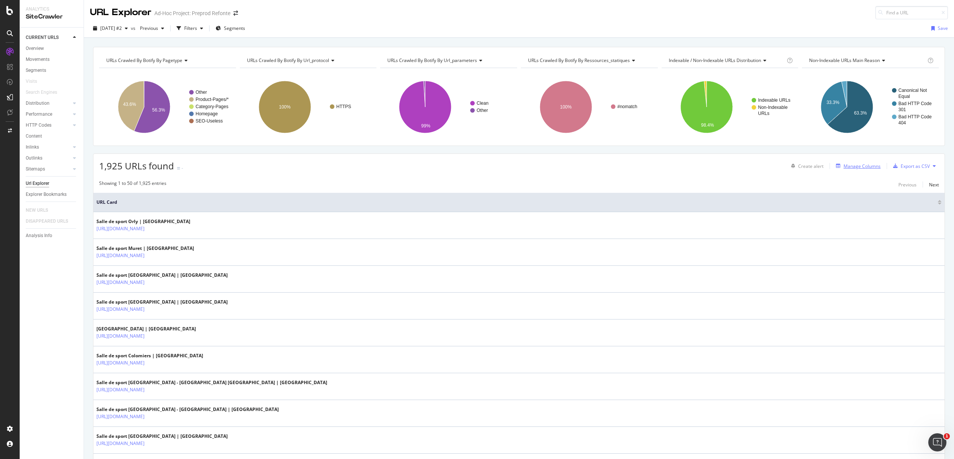
click at [866, 166] on div "Manage Columns" at bounding box center [861, 166] width 37 height 6
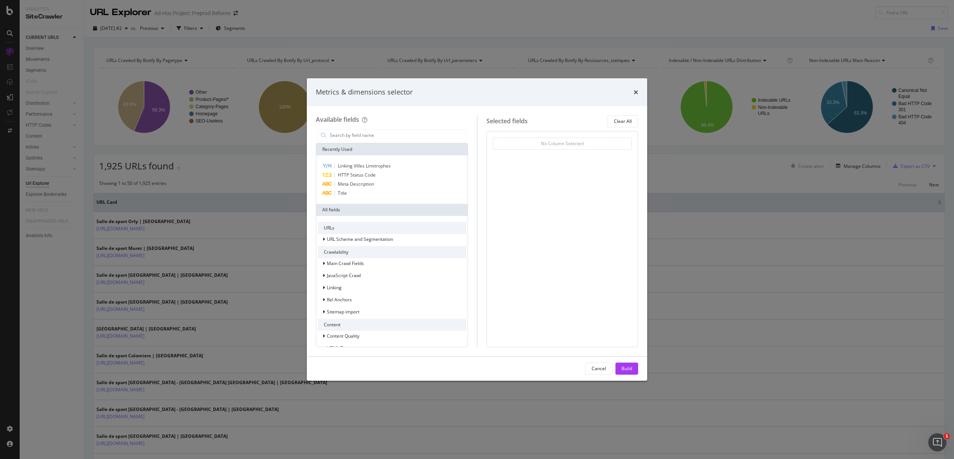
scroll to position [49, 0]
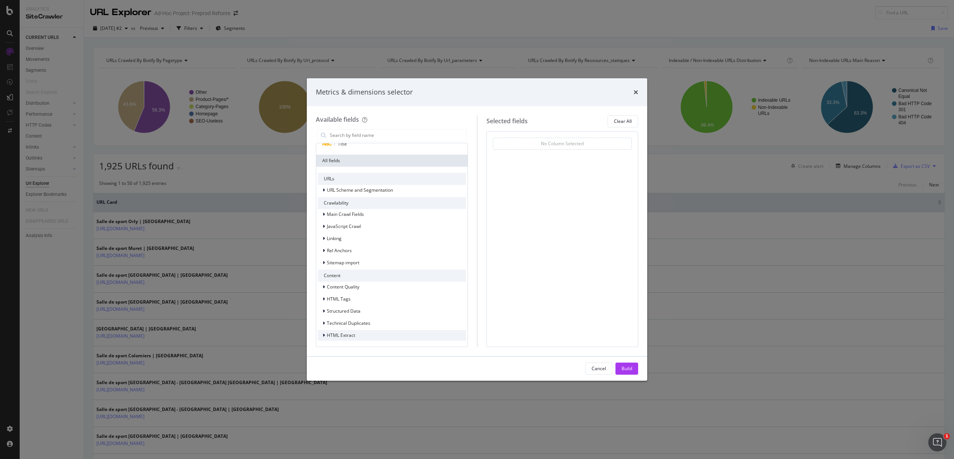
click at [402, 332] on div "HTML Extract" at bounding box center [392, 335] width 148 height 11
click at [425, 335] on div "Linking Villes Limitrophes" at bounding box center [396, 336] width 139 height 9
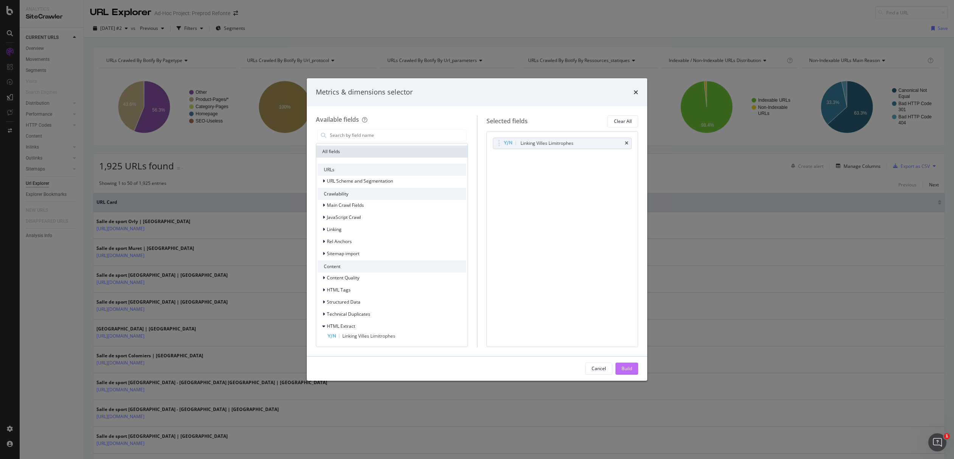
click at [624, 363] on div "Build" at bounding box center [626, 368] width 11 height 11
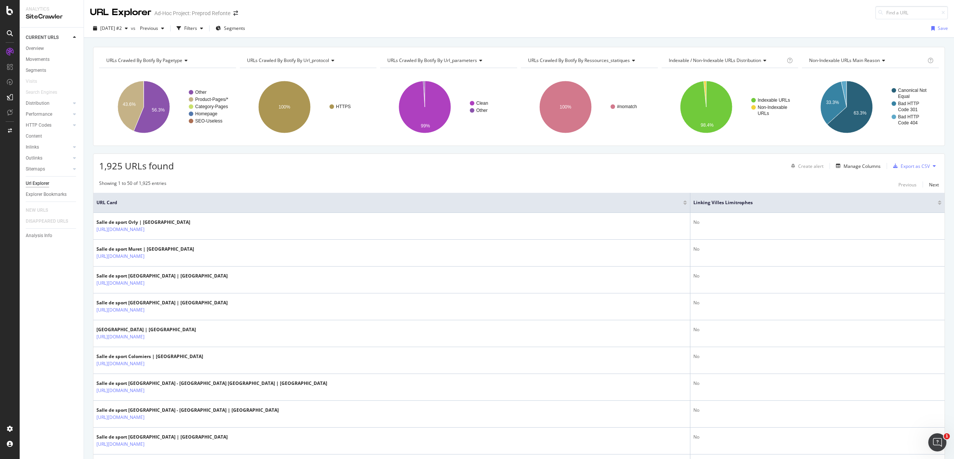
click at [938, 205] on div at bounding box center [940, 204] width 4 height 2
click at [108, 199] on span "URL Card" at bounding box center [165, 202] width 139 height 7
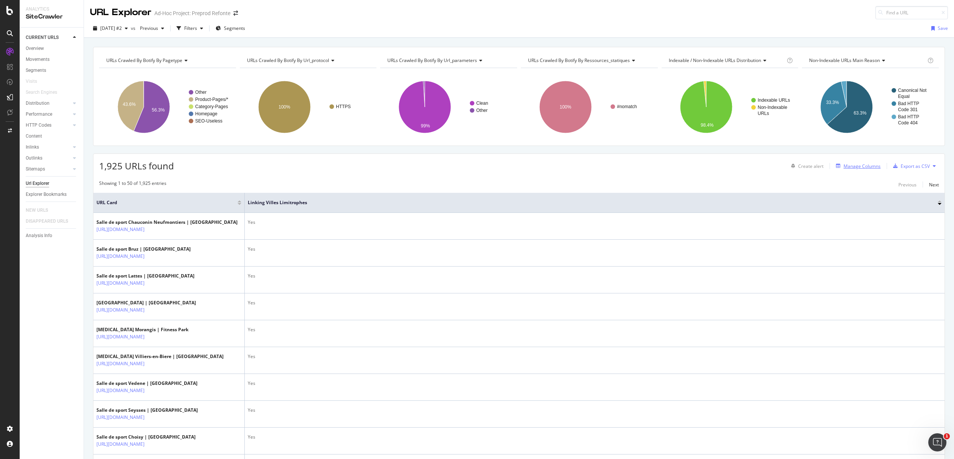
click at [855, 166] on div "Manage Columns" at bounding box center [861, 166] width 37 height 6
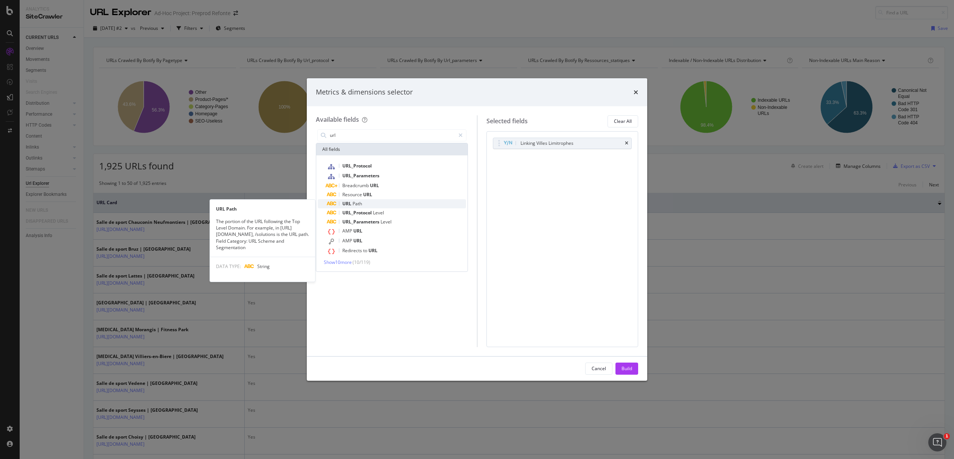
type input "url"
click at [374, 202] on div "URL Path" at bounding box center [396, 203] width 139 height 9
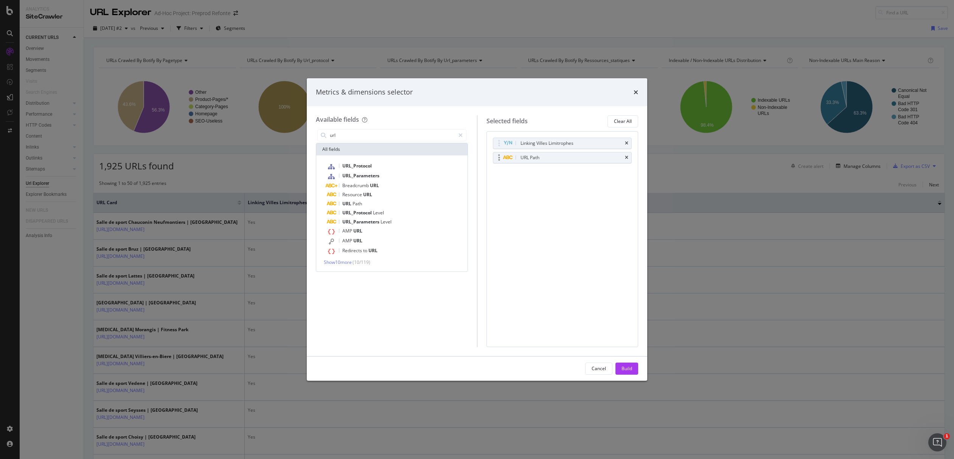
click at [569, 160] on div "URL Path" at bounding box center [571, 158] width 105 height 8
click at [500, 158] on icon "modal" at bounding box center [499, 158] width 2 height 8
click at [625, 157] on icon "times" at bounding box center [626, 157] width 3 height 5
click at [606, 367] on div "Cancel" at bounding box center [599, 368] width 14 height 6
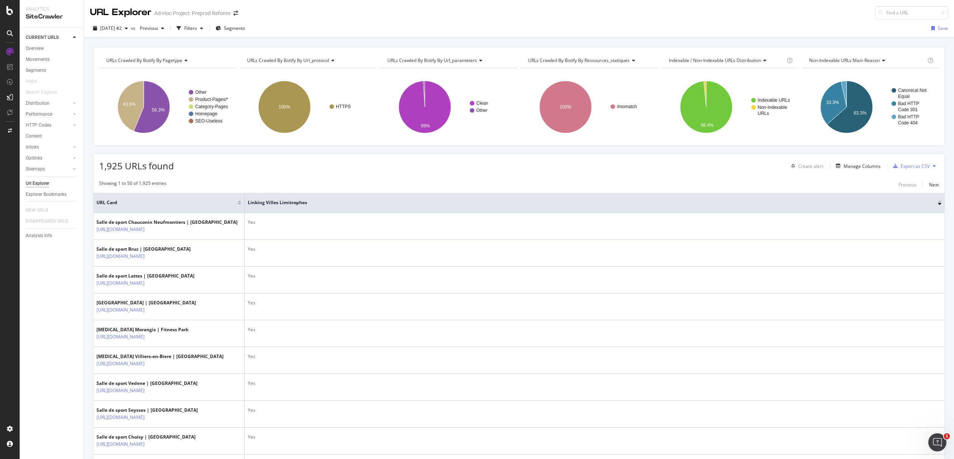
click at [141, 204] on span "URL Card" at bounding box center [165, 202] width 139 height 7
click at [197, 27] on div "Filters" at bounding box center [190, 28] width 13 height 6
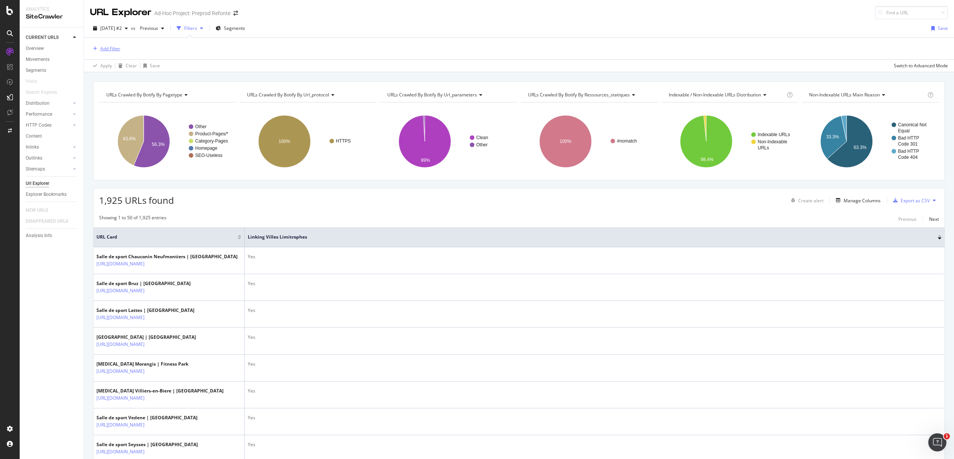
click at [116, 49] on div "Add Filter" at bounding box center [110, 48] width 20 height 6
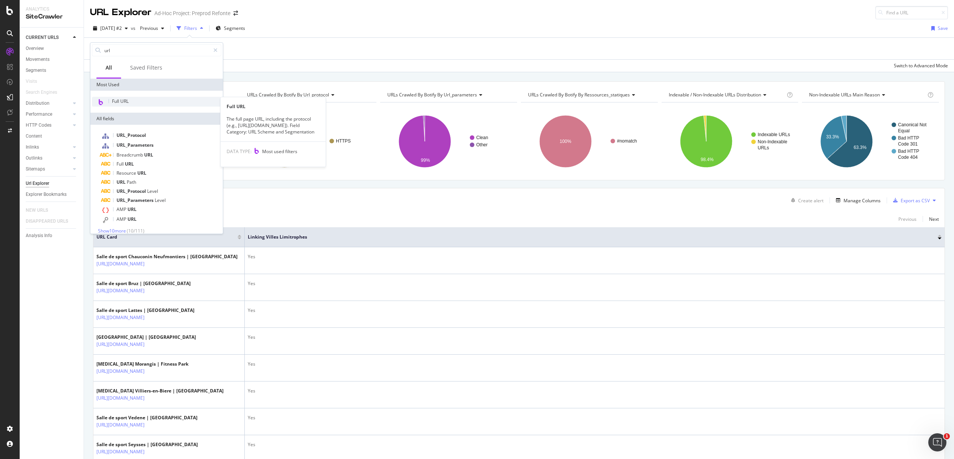
type input "url"
click at [131, 100] on div "Full URL" at bounding box center [156, 102] width 129 height 10
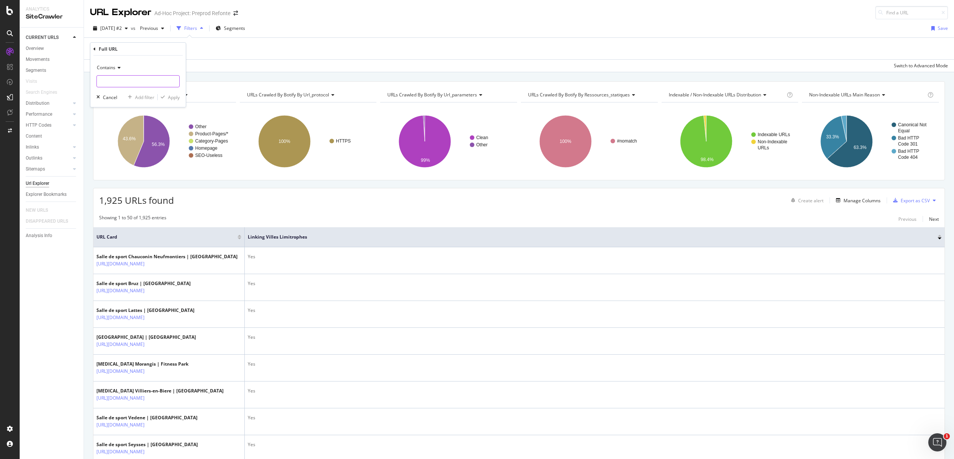
click at [115, 79] on input "text" at bounding box center [138, 81] width 82 height 12
type input "/clubs/"
click at [172, 96] on div "Apply" at bounding box center [174, 97] width 12 height 6
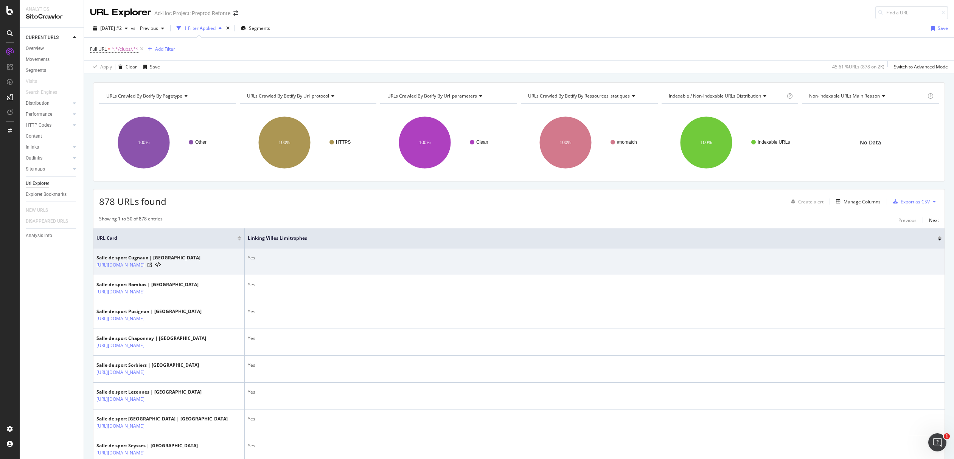
scroll to position [1213, 0]
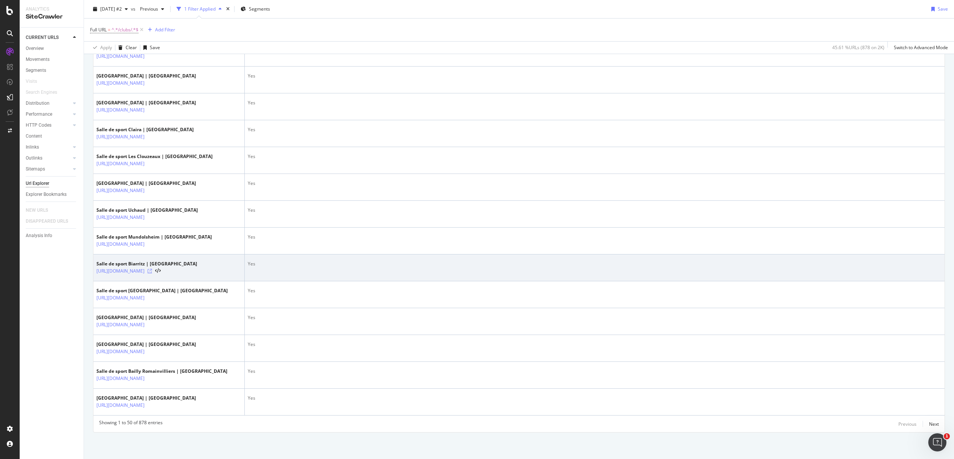
click at [152, 269] on icon at bounding box center [150, 271] width 5 height 5
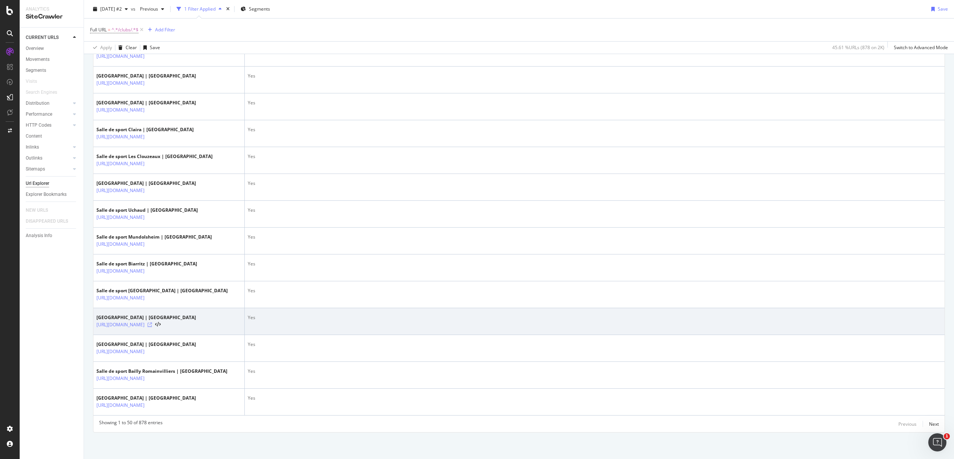
click at [152, 323] on icon at bounding box center [150, 325] width 5 height 5
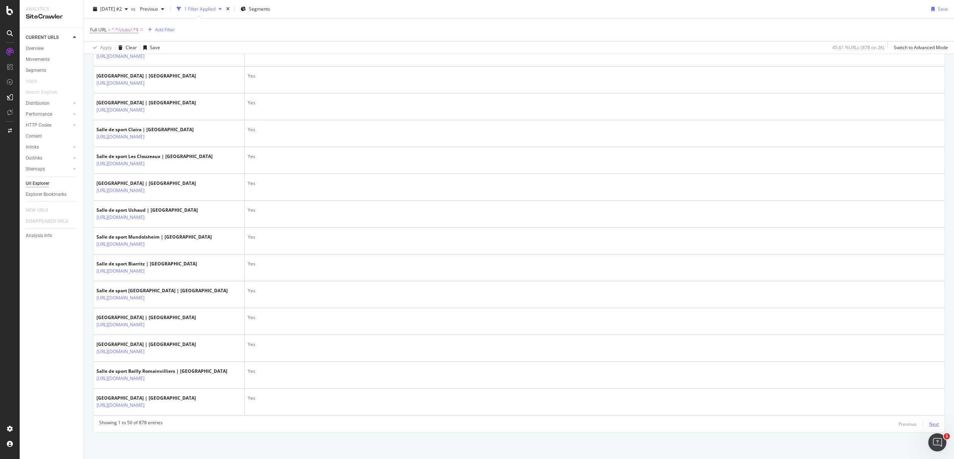
click at [930, 426] on div "Next" at bounding box center [934, 424] width 10 height 6
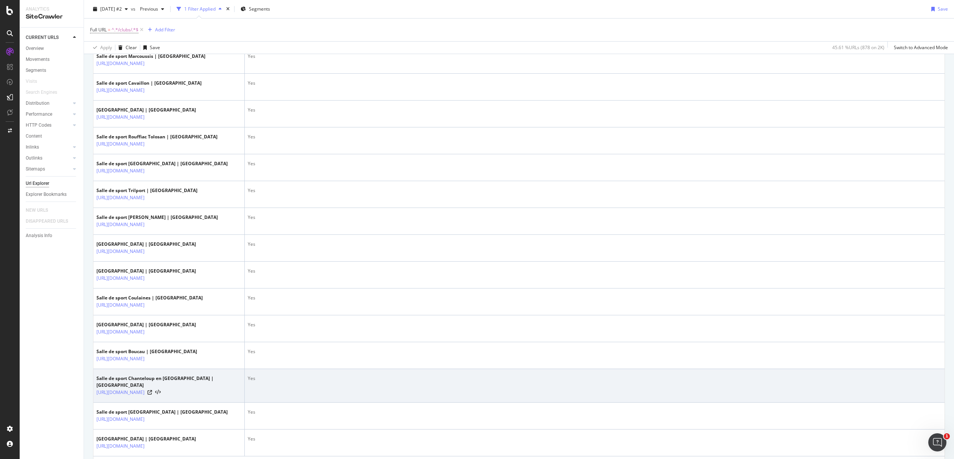
scroll to position [1198, 0]
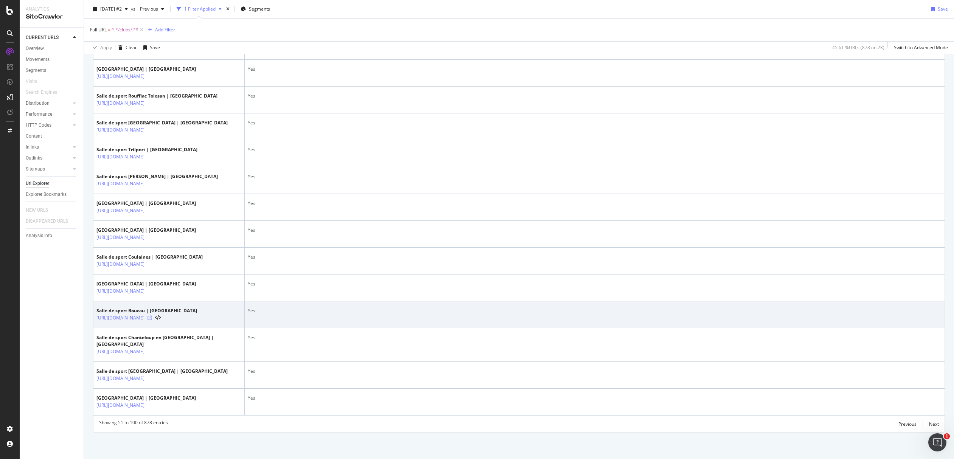
click at [152, 320] on icon at bounding box center [150, 318] width 5 height 5
